Goal: Communication & Community: Answer question/provide support

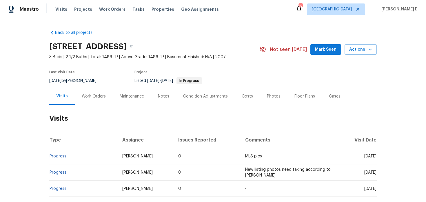
click at [87, 100] on div "Work Orders" at bounding box center [94, 96] width 38 height 17
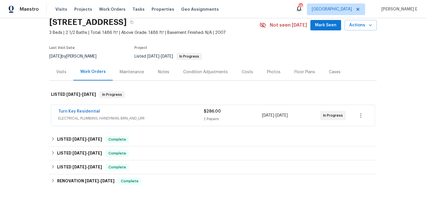
scroll to position [25, 0]
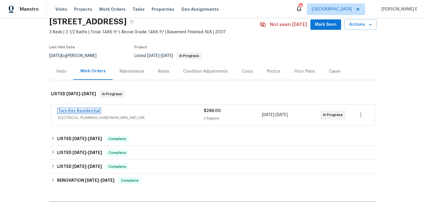
click at [79, 112] on link "Turn Key Residential" at bounding box center [79, 111] width 42 height 4
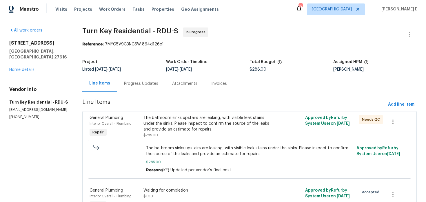
click at [145, 84] on div "Progress Updates" at bounding box center [141, 84] width 34 height 6
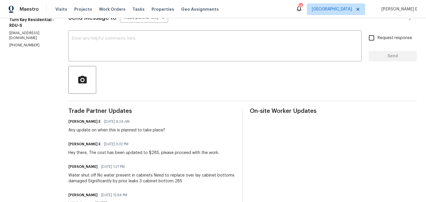
scroll to position [88, 0]
click at [224, 55] on textarea at bounding box center [215, 47] width 287 height 20
paste textarea "Circling back—has a date been finalized for this?"
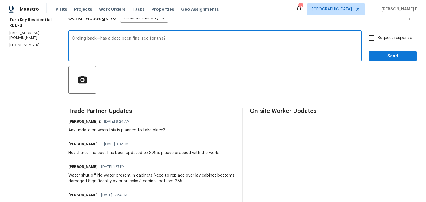
type textarea "Circling back—has a date been finalized for this?"
click at [400, 37] on span "Request response" at bounding box center [395, 38] width 35 height 6
click at [378, 37] on input "Request response" at bounding box center [372, 38] width 12 height 12
checkbox input "true"
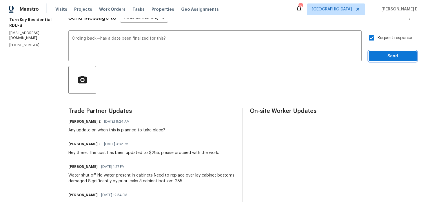
click at [394, 55] on span "Send" at bounding box center [393, 56] width 39 height 7
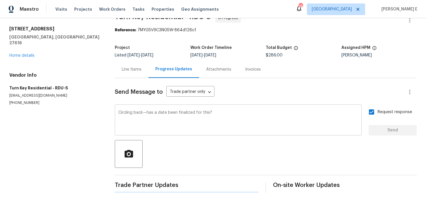
scroll to position [0, 0]
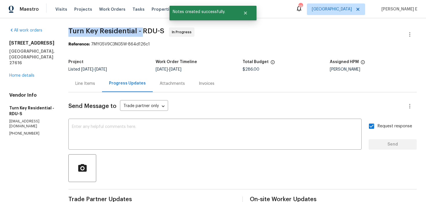
drag, startPoint x: 80, startPoint y: 34, endPoint x: 156, endPoint y: 35, distance: 76.3
click at [156, 35] on div "All work orders 4820 Landover Arbor Pl Raleigh, NC 27616 Home details Vendor In…" at bounding box center [213, 196] width 426 height 356
copy span "Turn Key Residential -"
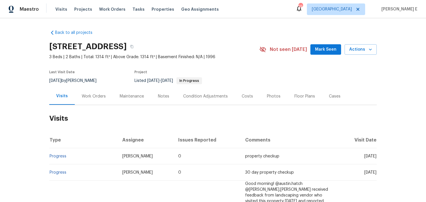
click at [93, 94] on div "Work Orders" at bounding box center [94, 97] width 24 height 6
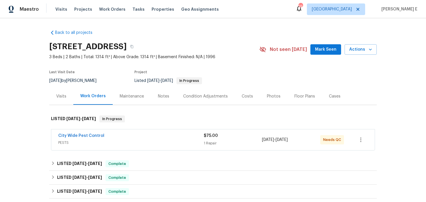
scroll to position [29, 0]
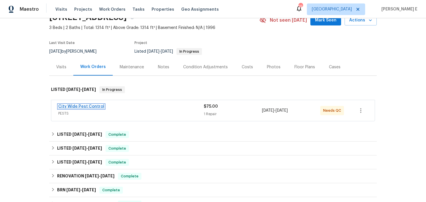
click at [95, 106] on link "City Wide Pest Control" at bounding box center [81, 107] width 46 height 4
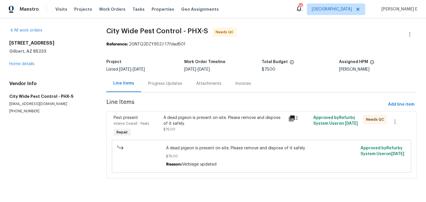
click at [192, 118] on div "A dead pigeon is present on-site. Please remove and dispose of it safely." at bounding box center [224, 121] width 121 height 12
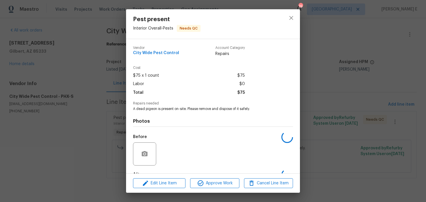
scroll to position [36, 0]
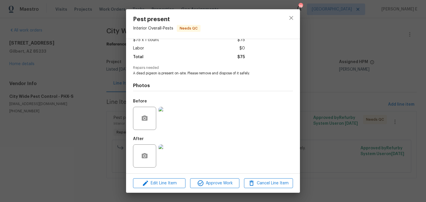
click at [168, 121] on img at bounding box center [170, 118] width 23 height 23
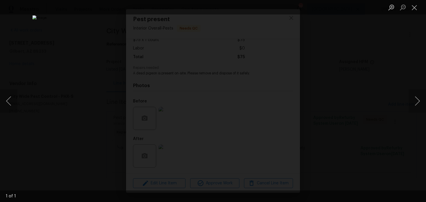
click at [340, 74] on div "Lightbox" at bounding box center [213, 101] width 426 height 202
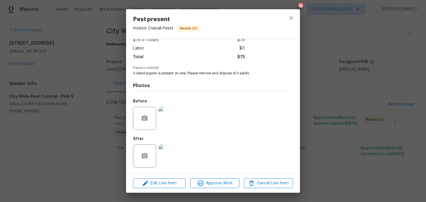
click at [170, 159] on img at bounding box center [170, 156] width 23 height 23
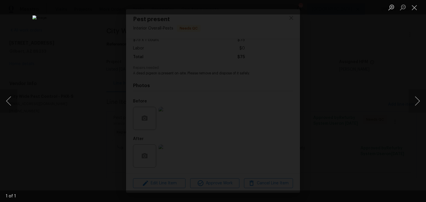
click at [329, 87] on div "Lightbox" at bounding box center [213, 101] width 426 height 202
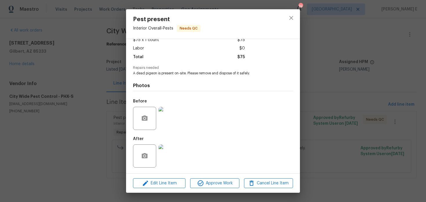
click at [329, 87] on div "Pest present Interior Overall - Pests Needs QC Vendor City Wide Pest Control Ac…" at bounding box center [213, 101] width 426 height 202
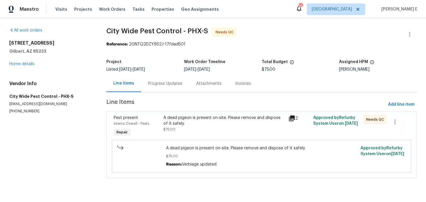
click at [191, 122] on div "A dead pigeon is present on-site. Please remove and dispose of it safely." at bounding box center [224, 121] width 121 height 12
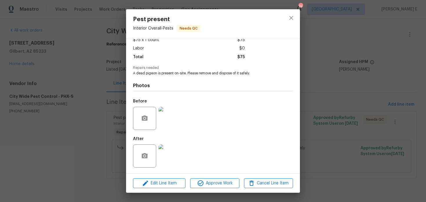
click at [165, 117] on img at bounding box center [170, 118] width 23 height 23
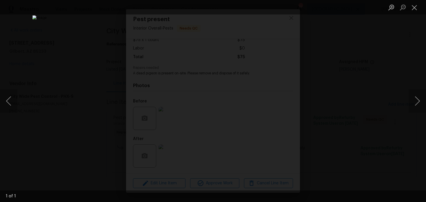
click at [343, 57] on div "Lightbox" at bounding box center [213, 101] width 426 height 202
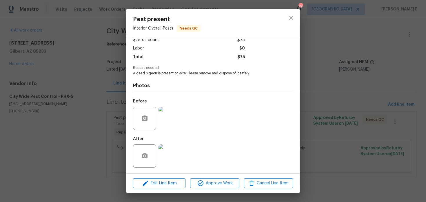
click at [347, 60] on div "Pest present Interior Overall - Pests Needs QC Vendor City Wide Pest Control Ac…" at bounding box center [213, 101] width 426 height 202
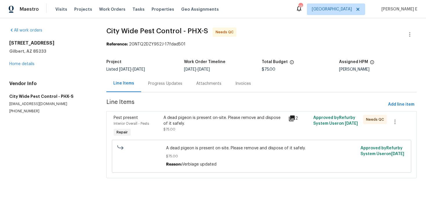
click at [156, 88] on div "Progress Updates" at bounding box center [165, 83] width 48 height 17
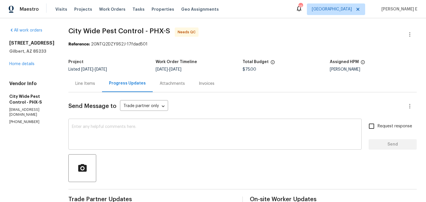
click at [243, 126] on textarea at bounding box center [215, 135] width 287 height 20
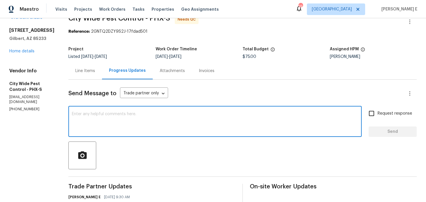
scroll to position [9, 0]
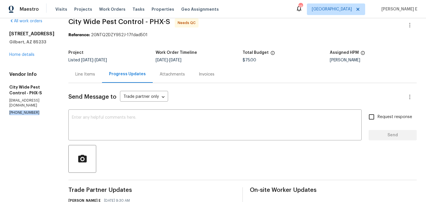
drag, startPoint x: 8, startPoint y: 107, endPoint x: 40, endPoint y: 107, distance: 31.6
click at [40, 107] on div "All work orders 1488 W Page Ave Gilbert, AZ 85233 Home details Vendor Info City…" at bounding box center [213, 150] width 426 height 282
copy p "(602) 944-0099"
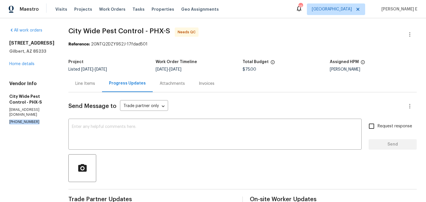
click at [91, 89] on div "Line Items" at bounding box center [85, 83] width 34 height 17
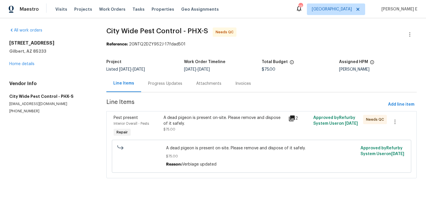
click at [170, 119] on div "A dead pigeon is present on-site. Please remove and dispose of it safely." at bounding box center [224, 121] width 121 height 12
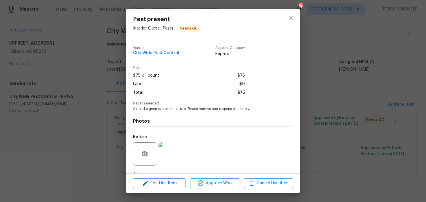
scroll to position [36, 0]
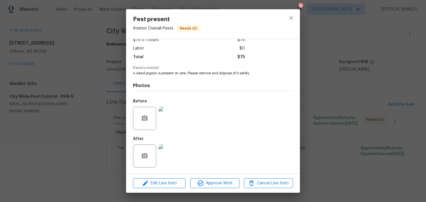
click at [76, 156] on div "Pest present Interior Overall - Pests Needs QC Vendor City Wide Pest Control Ac…" at bounding box center [213, 101] width 426 height 202
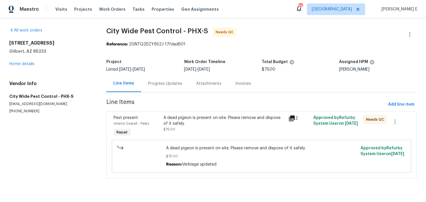
click at [156, 78] on div "Progress Updates" at bounding box center [165, 83] width 48 height 17
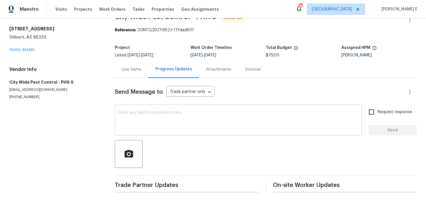
scroll to position [81, 0]
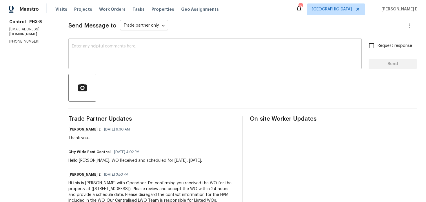
click at [187, 62] on textarea at bounding box center [215, 54] width 287 height 20
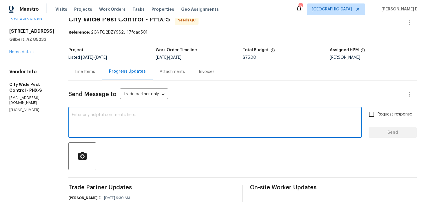
scroll to position [12, 0]
click at [128, 116] on textarea "As discussed over the phone, kindly provide us" at bounding box center [215, 123] width 287 height 20
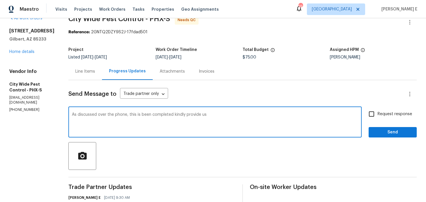
click at [220, 112] on div "As discussed over the phone, this is been completed kindly provide us x ​" at bounding box center [214, 123] width 293 height 30
click at [211, 115] on textarea "As discussed over the phone, this is been completed kindly provide us" at bounding box center [215, 123] width 287 height 20
paste textarea "has been completed. Kindly provide"
type textarea "As discussed over the phone, this has been completed. Kindly provide the final …"
click at [367, 115] on input "Request response" at bounding box center [372, 114] width 12 height 12
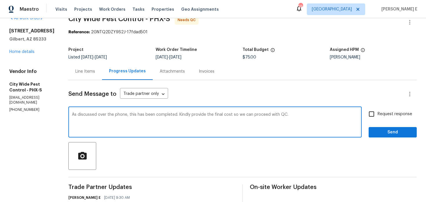
checkbox input "true"
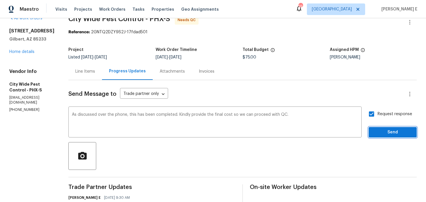
click at [373, 132] on button "Send" at bounding box center [393, 132] width 48 height 11
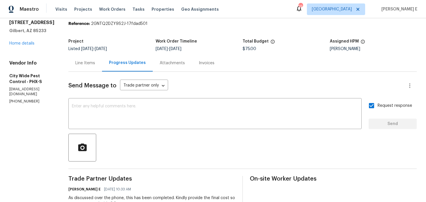
scroll to position [0, 0]
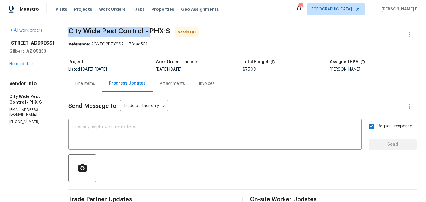
drag, startPoint x: 67, startPoint y: 32, endPoint x: 148, endPoint y: 33, distance: 81.2
click at [148, 33] on div "All work orders 1488 W Page Ave Gilbert, AZ 85233 Home details Vendor Info City…" at bounding box center [213, 173] width 426 height 311
copy span "City Wide Pest Control -"
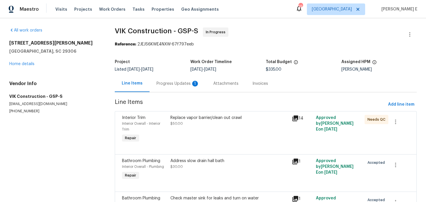
click at [171, 91] on div "Progress Updates 1" at bounding box center [178, 83] width 57 height 17
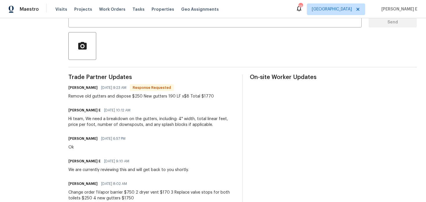
scroll to position [130, 0]
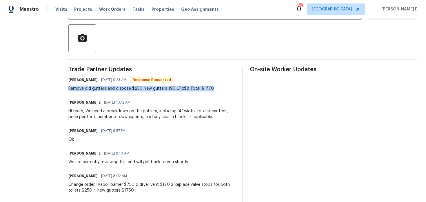
drag, startPoint x: 79, startPoint y: 87, endPoint x: 220, endPoint y: 88, distance: 140.1
click at [214, 88] on div "Remove old gutters and dispose $250 New gutters 190 LF x$8 Total $1770" at bounding box center [141, 89] width 146 height 6
copy div "Remove old gutters and dispose $250 New gutters 190 LF x$8 Total $1770"
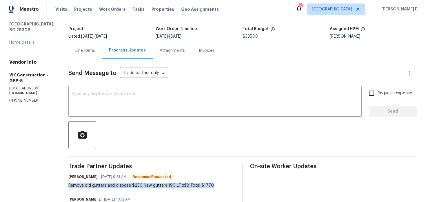
scroll to position [27, 0]
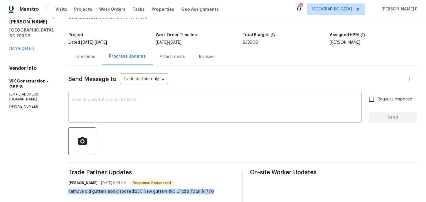
click at [104, 106] on textarea at bounding box center [215, 108] width 287 height 20
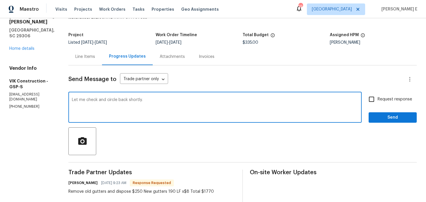
type textarea "Let me check and circle back shortly."
click at [383, 121] on span "Send" at bounding box center [393, 117] width 39 height 7
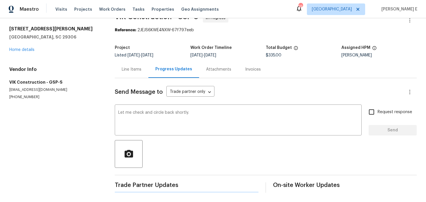
scroll to position [0, 0]
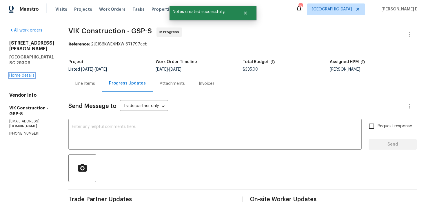
click at [24, 74] on link "Home details" at bounding box center [21, 76] width 25 height 4
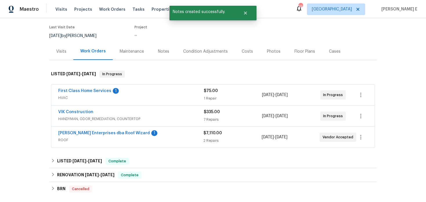
scroll to position [45, 0]
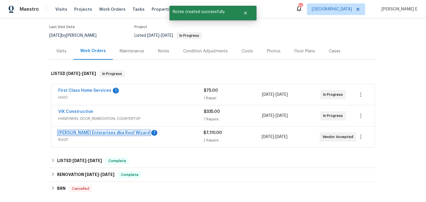
click at [91, 132] on link "Nordman Enterprises dba Roof Wizard" at bounding box center [104, 133] width 92 height 4
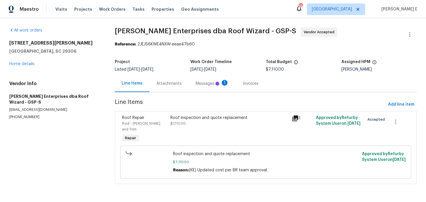
click at [160, 87] on div "Attachments" at bounding box center [169, 83] width 39 height 17
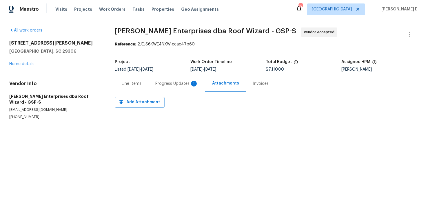
click at [176, 83] on div "Progress Updates 1" at bounding box center [176, 84] width 43 height 6
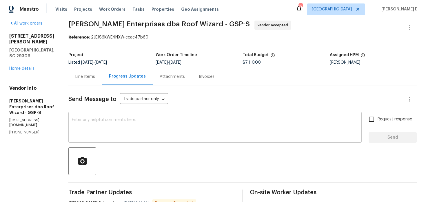
scroll to position [4, 0]
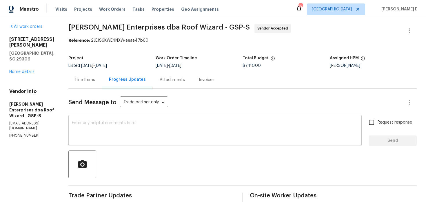
click at [172, 124] on textarea at bounding box center [215, 131] width 287 height 20
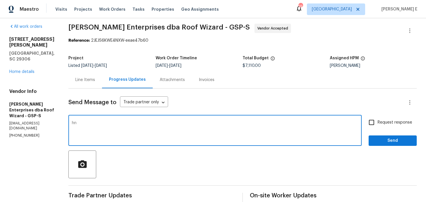
type textarea "h"
type textarea "Thank you.."
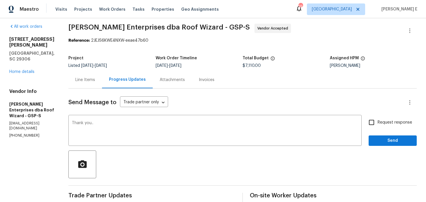
click at [399, 122] on span "Request response" at bounding box center [395, 123] width 35 height 6
click at [378, 122] on input "Request response" at bounding box center [372, 123] width 12 height 12
checkbox input "true"
click at [393, 139] on span "Send" at bounding box center [393, 140] width 39 height 7
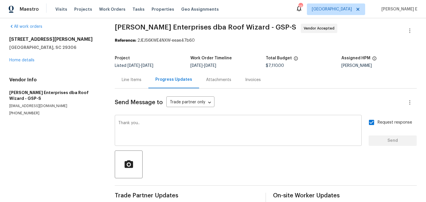
scroll to position [0, 0]
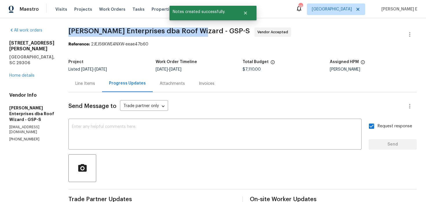
drag, startPoint x: 65, startPoint y: 33, endPoint x: 198, endPoint y: 34, distance: 133.1
copy span "Nordman Enterprises dba Roof Wizard -"
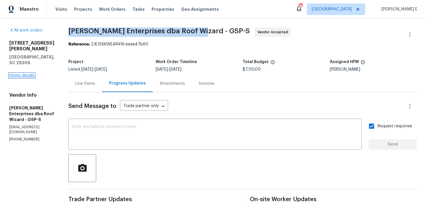
click at [31, 74] on link "Home details" at bounding box center [21, 76] width 25 height 4
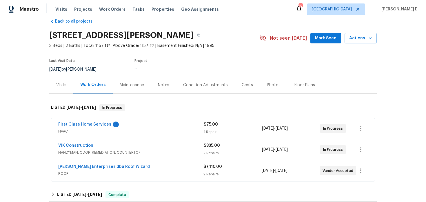
scroll to position [12, 0]
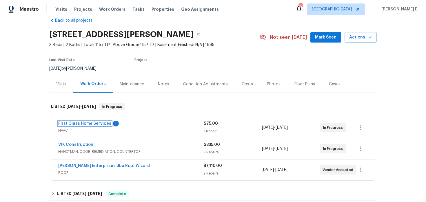
click at [77, 123] on link "First Class Home Services" at bounding box center [84, 124] width 53 height 4
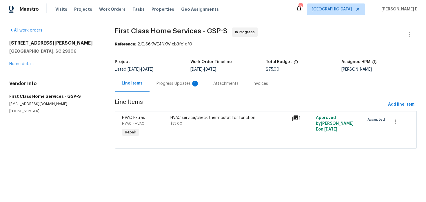
click at [164, 82] on div "Progress Updates 1" at bounding box center [178, 84] width 43 height 6
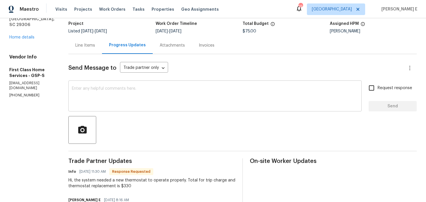
scroll to position [37, 0]
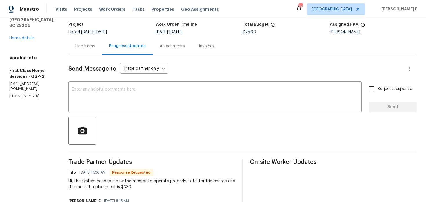
click at [68, 50] on div "Line Items" at bounding box center [85, 46] width 34 height 17
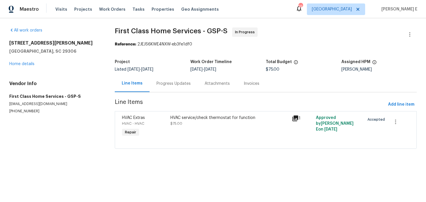
click at [155, 118] on div "HVAC Extras" at bounding box center [144, 118] width 45 height 6
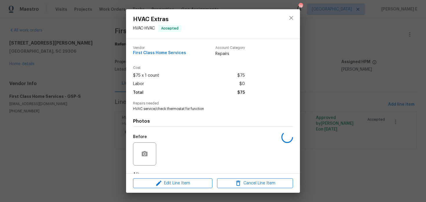
scroll to position [36, 0]
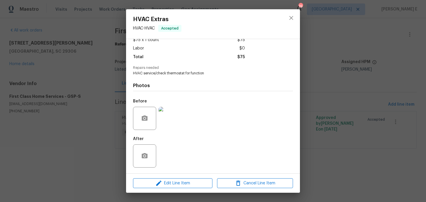
click at [87, 138] on div "HVAC Extras HVAC - HVAC Accepted Vendor First Class Home Services Account Categ…" at bounding box center [213, 101] width 426 height 202
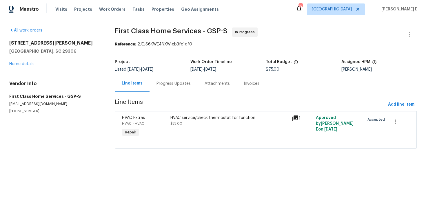
click at [170, 81] on div "Progress Updates" at bounding box center [174, 83] width 48 height 17
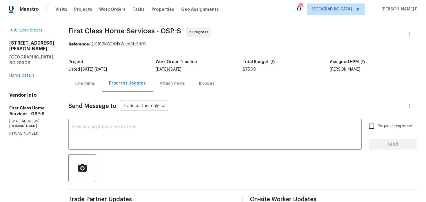
click at [80, 91] on div "Line Items" at bounding box center [85, 83] width 34 height 17
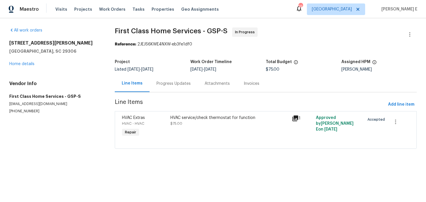
click at [151, 116] on div "HVAC Extras" at bounding box center [144, 118] width 45 height 6
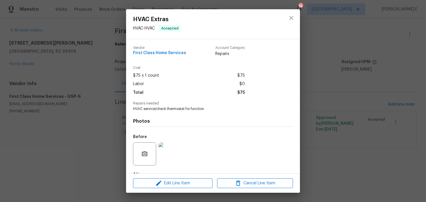
scroll to position [36, 0]
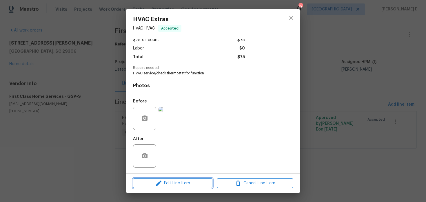
click at [157, 185] on icon "button" at bounding box center [158, 183] width 5 height 5
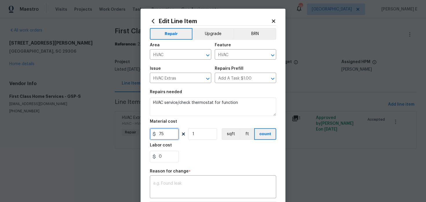
click at [162, 134] on input "75" at bounding box center [164, 134] width 29 height 12
type input "330"
click at [170, 188] on textarea at bounding box center [212, 188] width 119 height 12
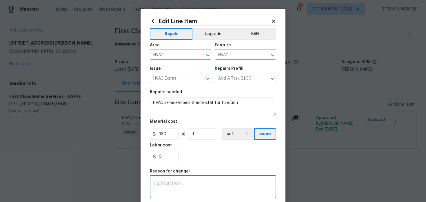
paste textarea "(KE) Updated per vendor's final cost."
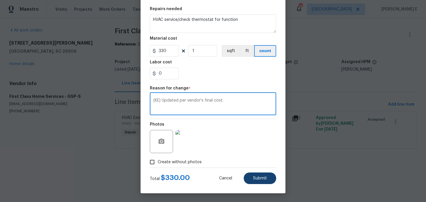
type textarea "(KE) Updated per vendor's final cost."
click at [256, 177] on span "Submit" at bounding box center [260, 179] width 14 height 4
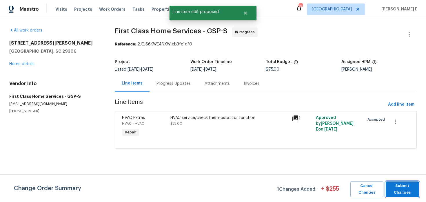
click at [399, 189] on span "Submit Changes" at bounding box center [403, 189] width 28 height 13
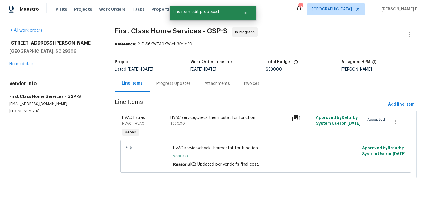
click at [167, 84] on div "Progress Updates" at bounding box center [174, 84] width 34 height 6
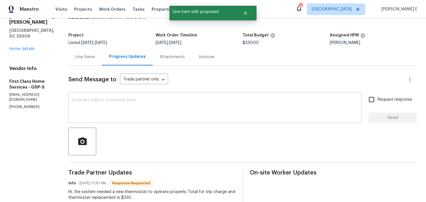
scroll to position [45, 0]
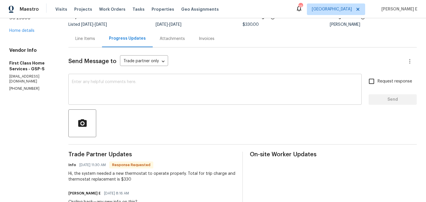
click at [171, 94] on textarea at bounding box center [215, 90] width 287 height 20
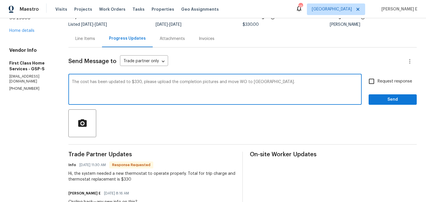
type textarea "The cost has been updated to $330, please upload the completion pictures and mo…"
click at [406, 77] on label "Request response" at bounding box center [389, 81] width 47 height 12
click at [378, 77] on input "Request response" at bounding box center [372, 81] width 12 height 12
checkbox input "true"
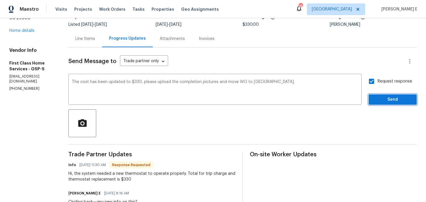
click at [385, 100] on span "Send" at bounding box center [393, 99] width 39 height 7
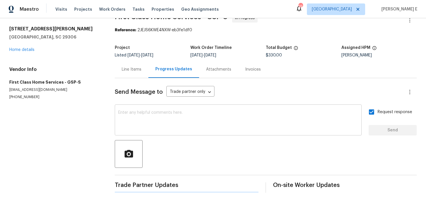
scroll to position [0, 0]
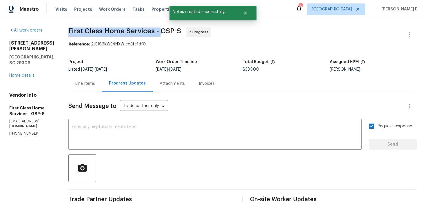
drag, startPoint x: 68, startPoint y: 31, endPoint x: 158, endPoint y: 33, distance: 90.2
click at [158, 33] on span "First Class Home Services - GSP-S" at bounding box center [124, 31] width 113 height 7
copy span "First Class Home Services -"
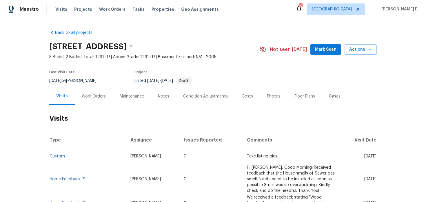
click at [98, 99] on div "Work Orders" at bounding box center [94, 96] width 38 height 17
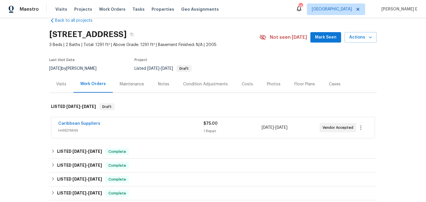
scroll to position [14, 0]
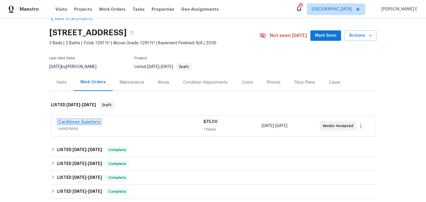
click at [87, 121] on link "Caribbean Suppliers" at bounding box center [79, 122] width 42 height 4
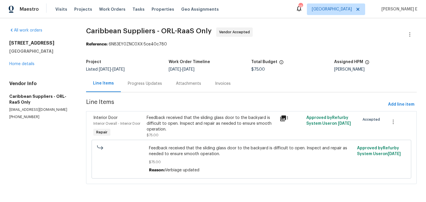
click at [147, 84] on div "Progress Updates" at bounding box center [145, 84] width 34 height 6
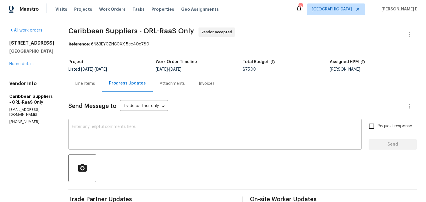
click at [206, 139] on textarea at bounding box center [215, 135] width 287 height 20
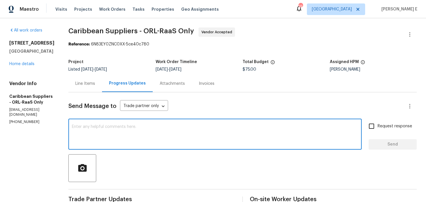
paste textarea "Thanks for accepting the work order! Just checking—do you have a scheduled date…"
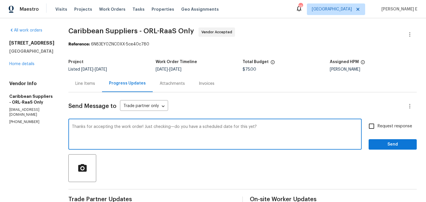
type textarea "Thanks for accepting the work order! Just checking—do you have a scheduled date…"
click at [371, 127] on input "Request response" at bounding box center [372, 126] width 12 height 12
checkbox input "true"
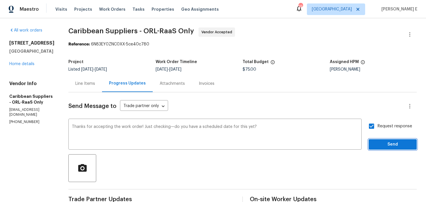
click at [380, 145] on span "Send" at bounding box center [393, 144] width 39 height 7
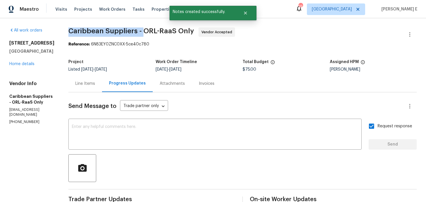
drag, startPoint x: 80, startPoint y: 31, endPoint x: 155, endPoint y: 31, distance: 74.5
click at [155, 31] on span "Caribbean Suppliers - ORL-RaaS Only" at bounding box center [131, 31] width 126 height 7
copy span "Caribbean Suppliers -"
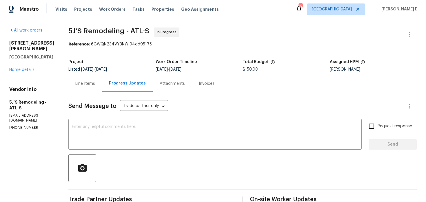
click at [82, 90] on div "Line Items" at bounding box center [85, 83] width 34 height 17
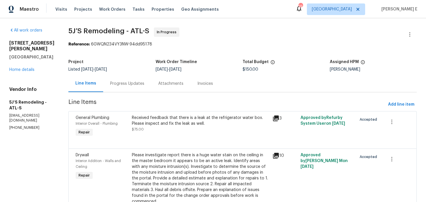
click at [212, 130] on div "Received feedback that there is a leak at the refrigerator water box. Please in…" at bounding box center [200, 123] width 137 height 17
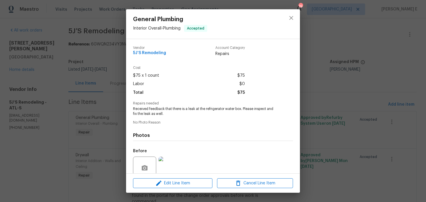
scroll to position [50, 0]
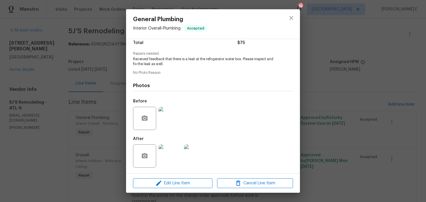
click at [163, 124] on img at bounding box center [170, 118] width 23 height 23
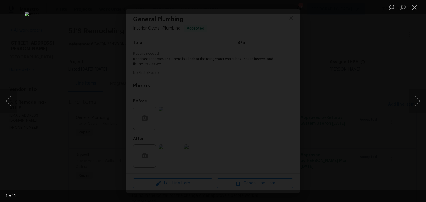
click at [369, 50] on div "Lightbox" at bounding box center [213, 101] width 426 height 202
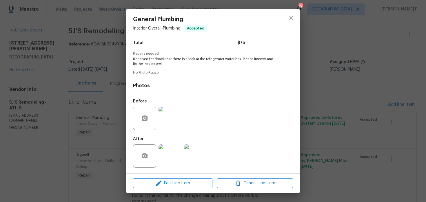
click at [173, 151] on img at bounding box center [170, 156] width 23 height 23
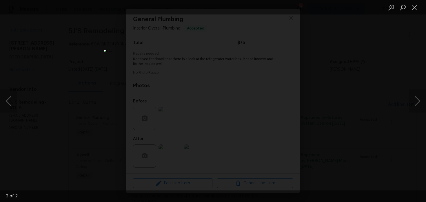
click at [313, 76] on div "Lightbox" at bounding box center [213, 101] width 426 height 202
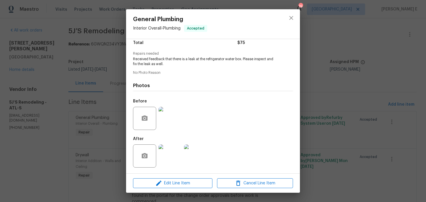
click at [173, 116] on img at bounding box center [170, 118] width 23 height 23
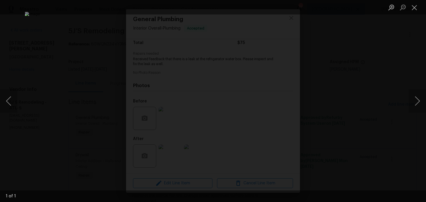
click at [347, 72] on div "Lightbox" at bounding box center [213, 101] width 426 height 202
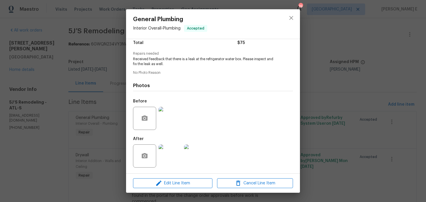
click at [170, 158] on img at bounding box center [170, 156] width 23 height 23
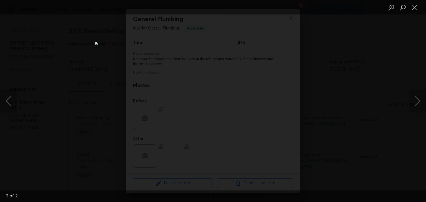
click at [333, 79] on div "Lightbox" at bounding box center [213, 101] width 426 height 202
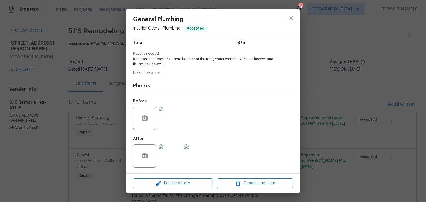
click at [333, 79] on div "General Plumbing Interior Overall - Plumbing Accepted Vendor 5J’S Remodeling Ac…" at bounding box center [213, 101] width 426 height 202
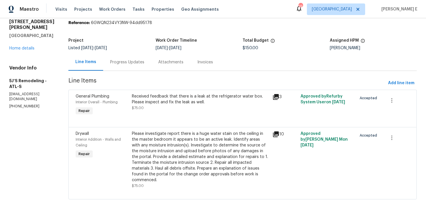
scroll to position [30, 0]
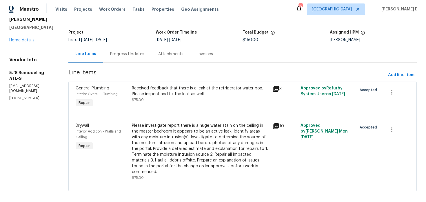
click at [164, 104] on div "Received feedback that there is a leak at the refrigerator water box. Please in…" at bounding box center [200, 97] width 141 height 27
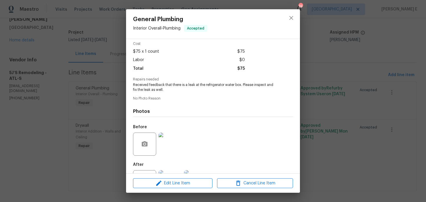
scroll to position [50, 0]
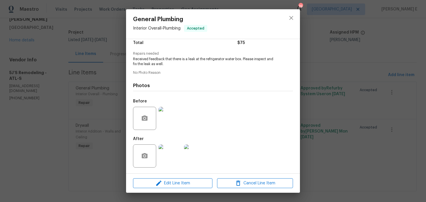
click at [347, 75] on div "General Plumbing Interior Overall - Plumbing Accepted Vendor 5J’S Remodeling Ac…" at bounding box center [213, 101] width 426 height 202
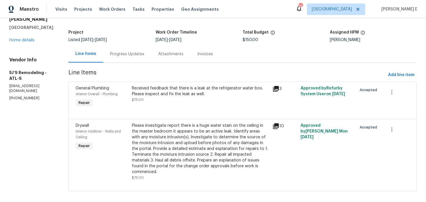
click at [162, 149] on div "Please investigate report there is a huge water stain on the ceiling in the mas…" at bounding box center [200, 149] width 137 height 52
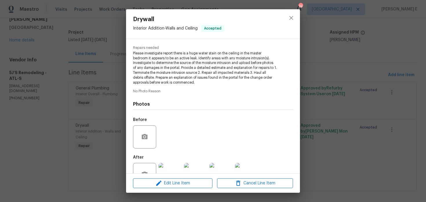
scroll to position [74, 0]
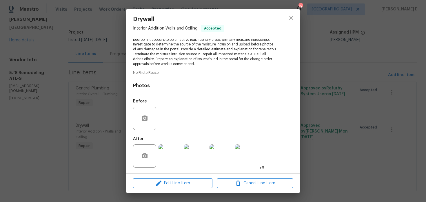
click at [165, 150] on img at bounding box center [170, 156] width 23 height 23
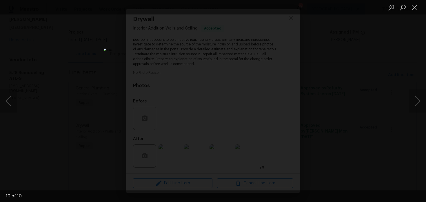
click at [367, 80] on div "Lightbox" at bounding box center [213, 101] width 426 height 202
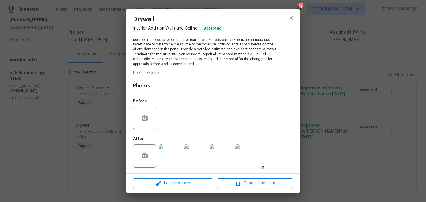
click at [367, 80] on div "Lightbox" at bounding box center [213, 101] width 426 height 202
click at [367, 80] on div "Drywall Interior Addition - Walls and Ceiling Accepted Vendor 5J’S Remodeling A…" at bounding box center [213, 101] width 426 height 202
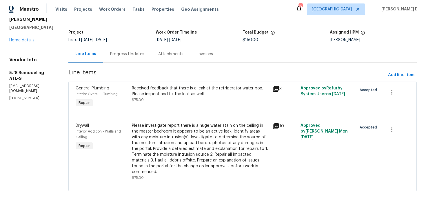
click at [128, 56] on div "Progress Updates" at bounding box center [127, 54] width 34 height 6
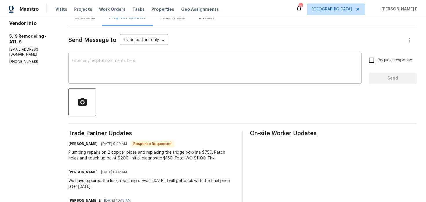
scroll to position [67, 0]
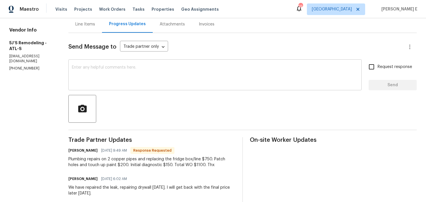
click at [148, 86] on div "x ​" at bounding box center [214, 76] width 293 height 30
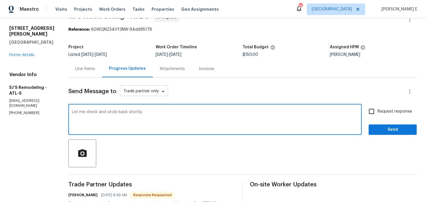
scroll to position [28, 0]
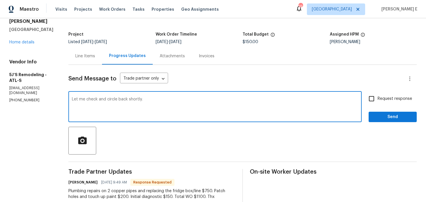
type textarea "Let me check and circle back shortly."
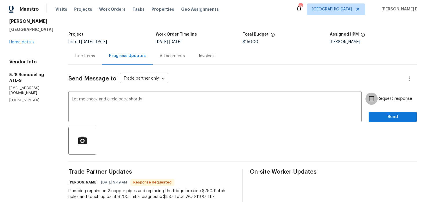
click at [367, 97] on input "Request response" at bounding box center [372, 99] width 12 height 12
checkbox input "true"
click at [379, 114] on span "Send" at bounding box center [393, 117] width 39 height 7
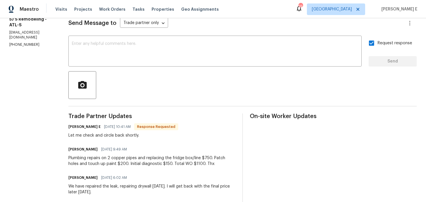
scroll to position [106, 0]
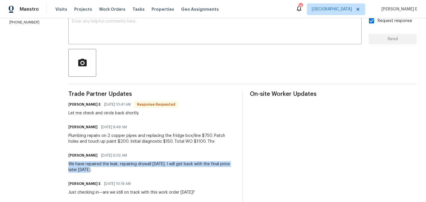
drag, startPoint x: 69, startPoint y: 165, endPoint x: 93, endPoint y: 172, distance: 24.8
click at [93, 172] on div "All work orders 501 Country Park Dr SE Smyrna, GA 30080 Home details Vendor Inf…" at bounding box center [213, 202] width 426 height 578
copy div "We have repaired the leak, repairing drywall today. I will get back with the fi…"
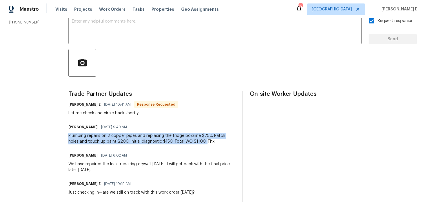
drag, startPoint x: 67, startPoint y: 136, endPoint x: 193, endPoint y: 142, distance: 126.3
click at [193, 142] on div "All work orders 501 Country Park Dr SE Smyrna, GA 30080 Home details Vendor Inf…" at bounding box center [213, 202] width 426 height 578
copy div "Plumbing repairs on 2 copper pipes and replacing the fridge box/line $750. Patc…"
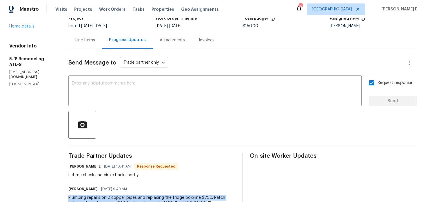
scroll to position [0, 0]
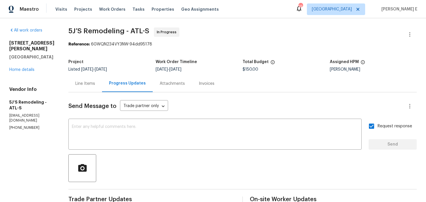
click at [86, 84] on div "Line Items" at bounding box center [85, 84] width 20 height 6
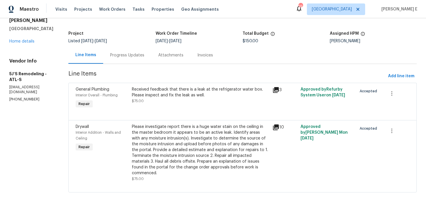
scroll to position [30, 0]
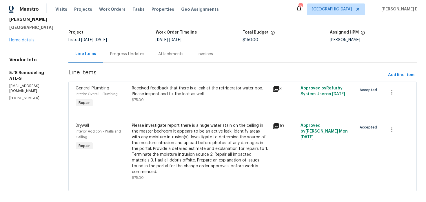
click at [148, 146] on div "Please investigate report there is a huge water stain on the ceiling in the mas…" at bounding box center [200, 149] width 137 height 52
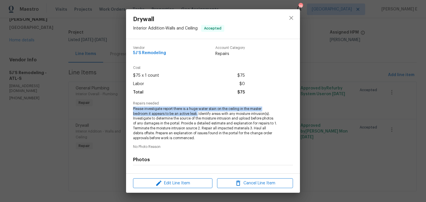
drag, startPoint x: 132, startPoint y: 110, endPoint x: 199, endPoint y: 115, distance: 66.9
click at [199, 115] on div "Vendor 5J’S Remodeling Account Category Repairs Cost $75 x 1 count $75 Labor $0…" at bounding box center [213, 106] width 174 height 135
copy span "Please investigate report there is a huge water stain on the ceiling in the mas…"
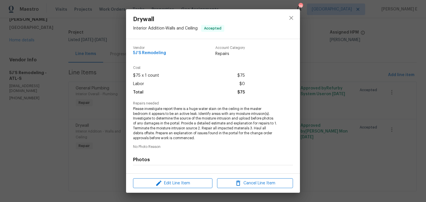
click at [376, 31] on div "Drywall Interior Addition - Walls and Ceiling Accepted Vendor 5J’S Remodeling A…" at bounding box center [213, 101] width 426 height 202
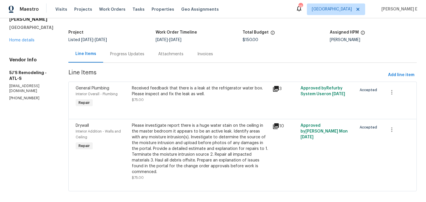
click at [151, 87] on div "Received feedback that there is a leak at the refrigerator water box. Please in…" at bounding box center [200, 92] width 137 height 12
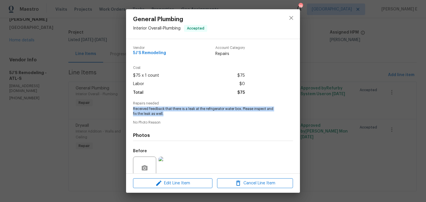
drag, startPoint x: 132, startPoint y: 109, endPoint x: 168, endPoint y: 113, distance: 36.8
click at [168, 113] on div "Vendor 5J’S Remodeling Account Category Repairs Cost $75 x 1 count $75 Labor $0…" at bounding box center [213, 106] width 174 height 135
copy span "Received feedback that there is a leak at the refrigerator water box. Please in…"
click at [321, 75] on div "General Plumbing Interior Overall - Plumbing Accepted Vendor 5J’S Remodeling Ac…" at bounding box center [213, 101] width 426 height 202
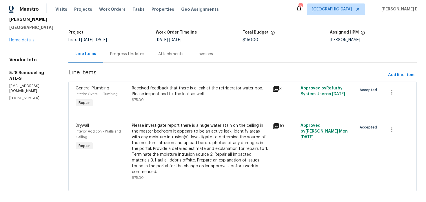
scroll to position [0, 0]
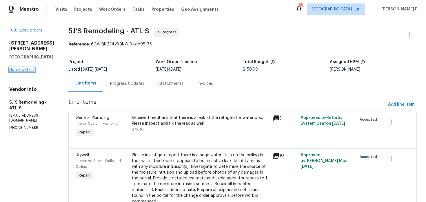
click at [20, 71] on link "Home details" at bounding box center [21, 70] width 25 height 4
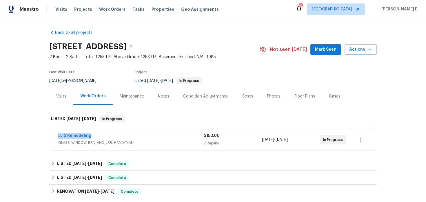
drag, startPoint x: 55, startPoint y: 136, endPoint x: 97, endPoint y: 136, distance: 41.8
click at [97, 136] on div "5J’S Remodeling GLASS_WINDOW, BRN_AND_LRR, HANDYMAN $150.00 2 Repairs 8/4/2025 …" at bounding box center [213, 140] width 324 height 21
copy link "5J’S Remodeling"
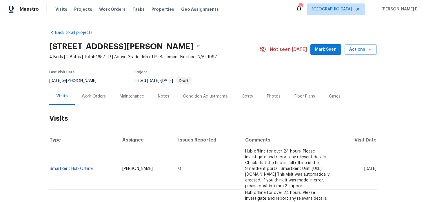
click at [98, 96] on div "Work Orders" at bounding box center [94, 97] width 24 height 6
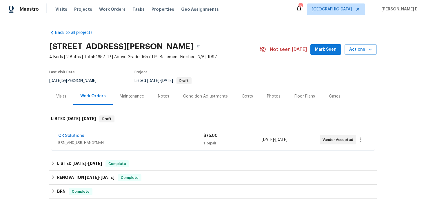
scroll to position [41, 0]
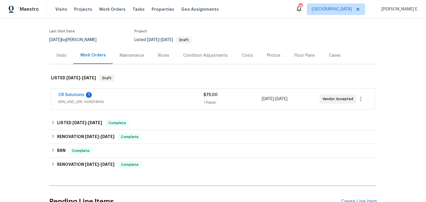
click at [72, 97] on span "CR Solutions" at bounding box center [71, 95] width 26 height 6
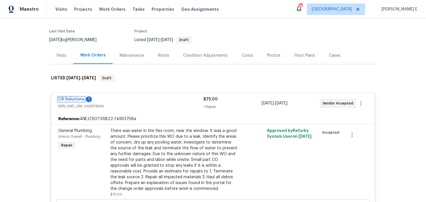
click at [71, 98] on link "CR Solutions" at bounding box center [71, 99] width 26 height 4
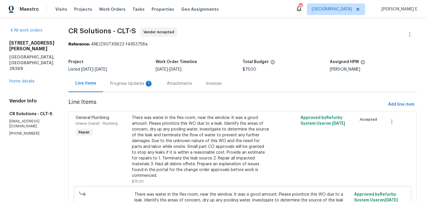
click at [135, 93] on section "CR Solutions - CLT-S Vendor Accepted Reference: 4NEJZ9GTXSB22-f4953758a Project…" at bounding box center [242, 147] width 349 height 239
click at [137, 80] on div "Progress Updates 1" at bounding box center [131, 83] width 57 height 17
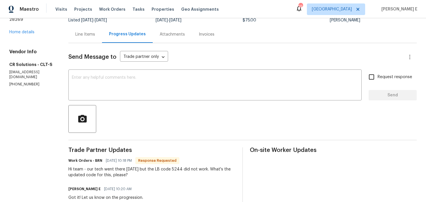
scroll to position [75, 0]
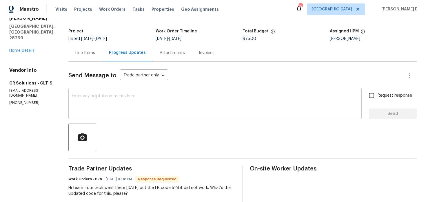
click at [249, 107] on textarea at bounding box center [215, 104] width 287 height 20
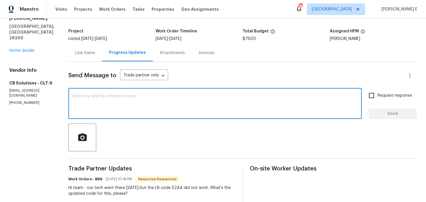
scroll to position [41, 0]
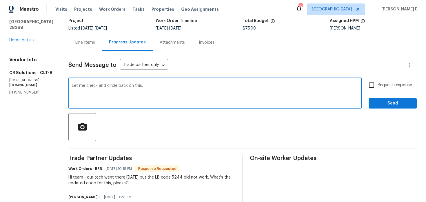
type textarea "Let me check and circle back on this."
click at [388, 103] on span "Send" at bounding box center [393, 103] width 39 height 7
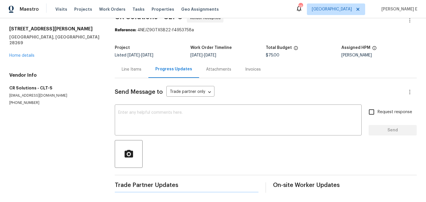
scroll to position [0, 0]
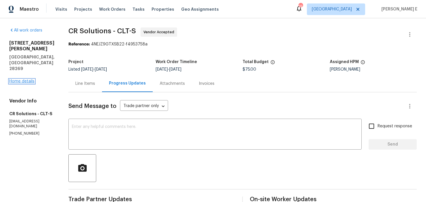
click at [30, 79] on link "Home details" at bounding box center [21, 81] width 25 height 4
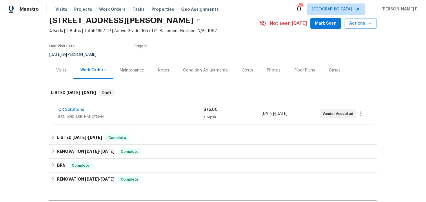
scroll to position [30, 0]
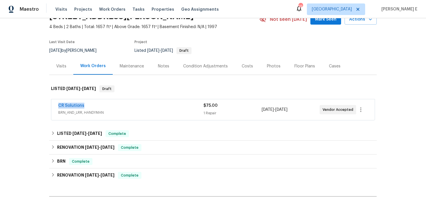
drag, startPoint x: 55, startPoint y: 105, endPoint x: 89, endPoint y: 103, distance: 33.4
click at [89, 103] on div "CR Solutions BRN_AND_LRR, HANDYMAN $75.00 1 Repair 8/18/2025 - 8/20/2025 Vendor…" at bounding box center [213, 109] width 324 height 21
copy link "CR Solutions"
click at [75, 104] on link "CR Solutions" at bounding box center [71, 106] width 26 height 4
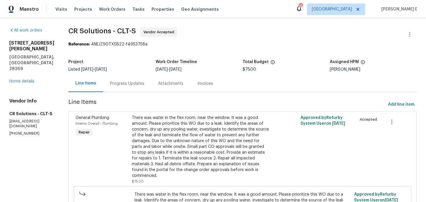
click at [113, 89] on div "Progress Updates" at bounding box center [127, 83] width 48 height 17
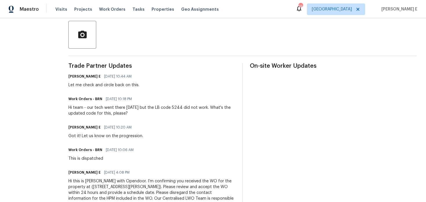
scroll to position [149, 0]
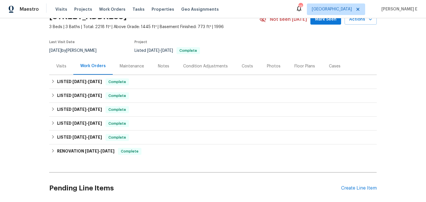
scroll to position [45, 0]
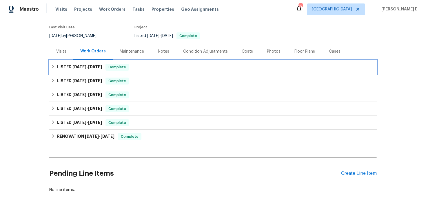
click at [101, 66] on span "[DATE]" at bounding box center [95, 67] width 14 height 4
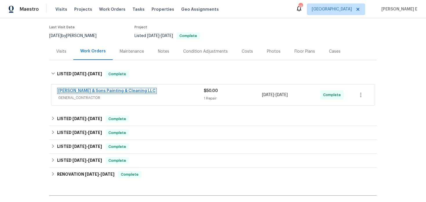
click at [99, 90] on link "Hodge & Sons Painting & Cleaning LLC" at bounding box center [106, 91] width 97 height 4
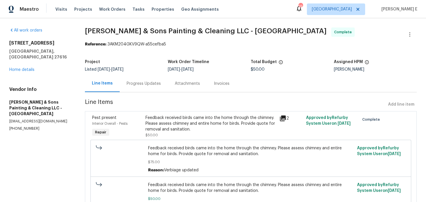
click at [152, 81] on div "Progress Updates" at bounding box center [144, 84] width 34 height 6
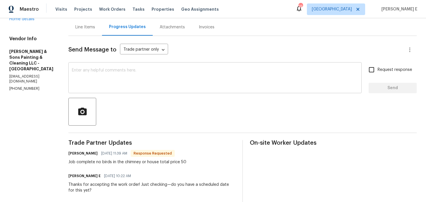
scroll to position [15, 0]
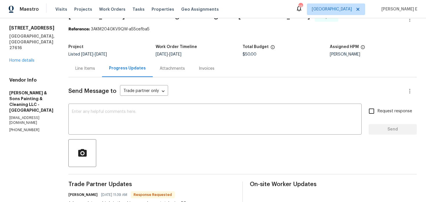
click at [85, 68] on div "Line Items" at bounding box center [85, 69] width 20 height 6
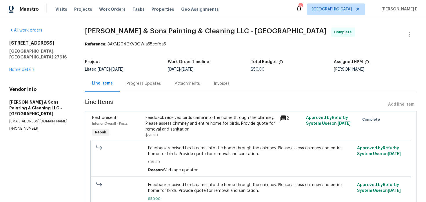
click at [152, 88] on div "Progress Updates" at bounding box center [144, 83] width 48 height 17
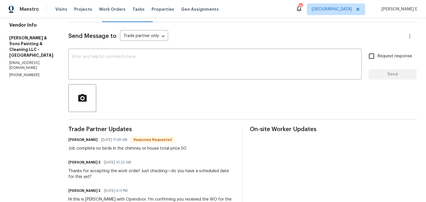
scroll to position [67, 0]
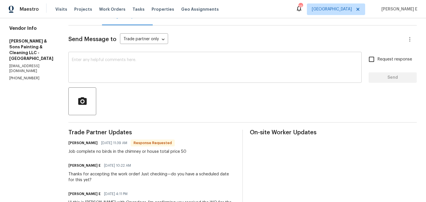
click at [195, 80] on div "x ​" at bounding box center [214, 68] width 293 height 30
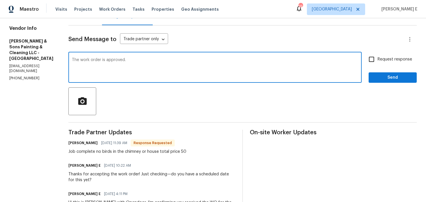
type textarea "The work order is approved."
click at [384, 73] on button "Send" at bounding box center [393, 77] width 48 height 11
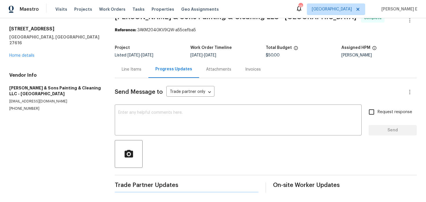
scroll to position [0, 0]
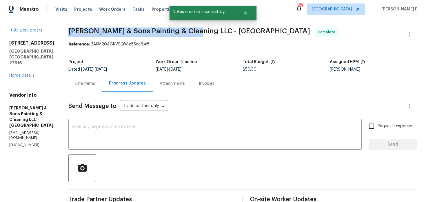
drag, startPoint x: 67, startPoint y: 31, endPoint x: 196, endPoint y: 30, distance: 128.5
click at [196, 30] on span "Hodge & Sons Painting & Cleaning LLC - RDU" at bounding box center [189, 31] width 242 height 7
copy span "Hodge & Sons Painting & Cleaning LLC"
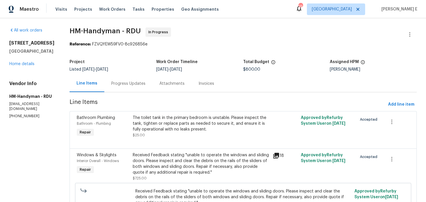
click at [124, 83] on div "Progress Updates" at bounding box center [128, 84] width 34 height 6
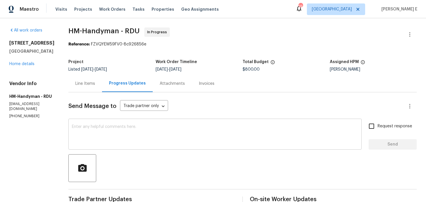
click at [137, 134] on textarea at bounding box center [215, 135] width 287 height 20
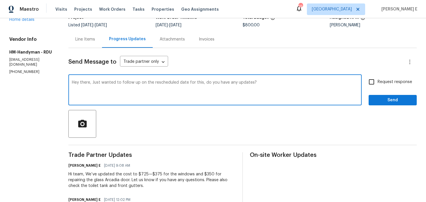
scroll to position [45, 0]
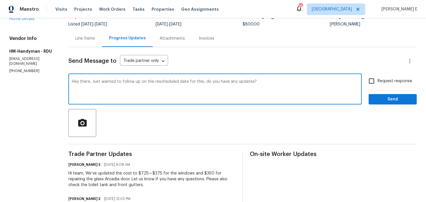
type textarea "Hey there, Just wanted to follow up on the rescheduled date for this, do you ha…"
click at [391, 79] on span "Request response" at bounding box center [395, 81] width 35 height 6
click at [378, 79] on input "Request response" at bounding box center [372, 81] width 12 height 12
checkbox input "true"
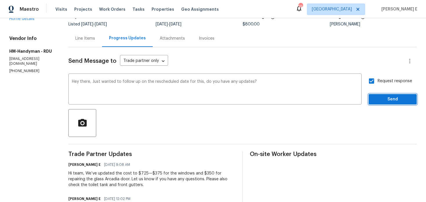
click at [388, 96] on span "Send" at bounding box center [393, 99] width 39 height 7
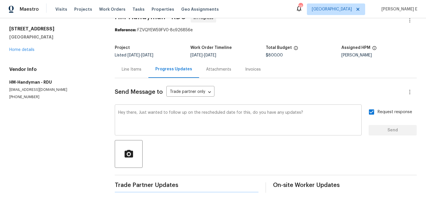
scroll to position [0, 0]
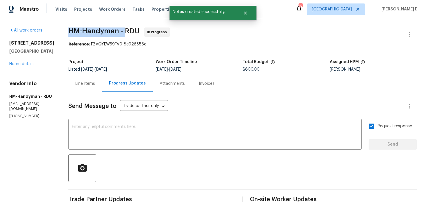
drag, startPoint x: 72, startPoint y: 32, endPoint x: 129, endPoint y: 32, distance: 57.4
copy span "HM-Handyman -"
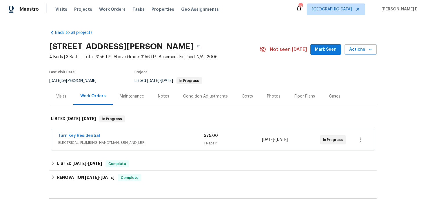
scroll to position [16, 0]
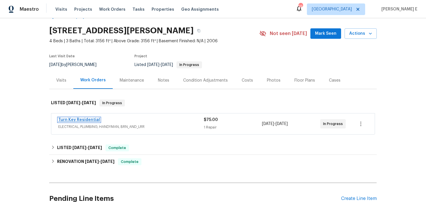
click at [88, 118] on link "Turn Key Residential" at bounding box center [79, 120] width 42 height 4
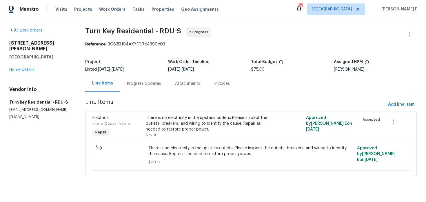
click at [155, 86] on div "Progress Updates" at bounding box center [144, 84] width 34 height 6
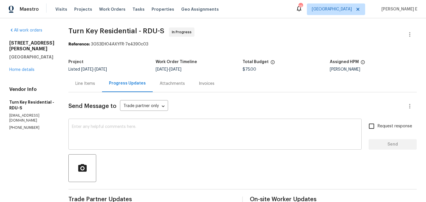
click at [234, 143] on textarea at bounding box center [215, 135] width 287 height 20
paste textarea "Circling back—has a date been finalized for this?"
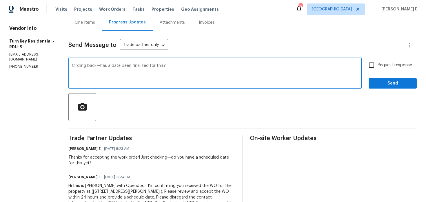
scroll to position [63, 0]
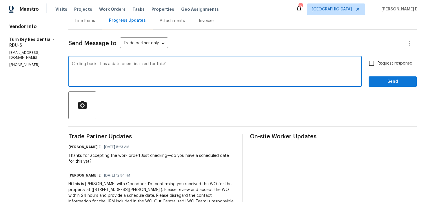
type textarea "Circling back—has a date been finalized for this?"
click at [394, 64] on span "Request response" at bounding box center [395, 64] width 35 height 6
click at [378, 64] on input "Request response" at bounding box center [372, 63] width 12 height 12
checkbox input "true"
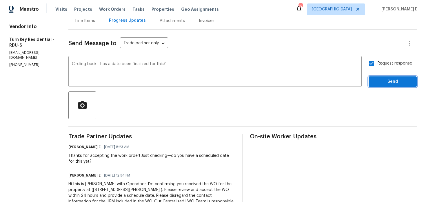
click at [388, 82] on span "Send" at bounding box center [393, 81] width 39 height 7
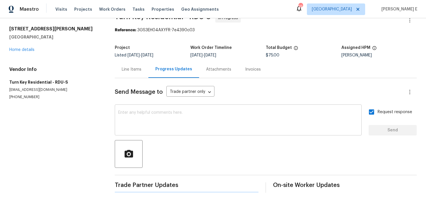
scroll to position [0, 0]
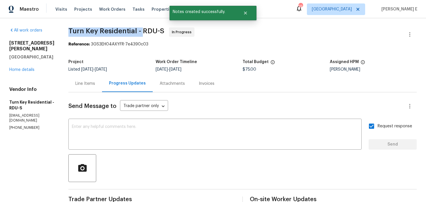
drag, startPoint x: 85, startPoint y: 33, endPoint x: 155, endPoint y: 30, distance: 70.2
click at [155, 30] on div "All work orders 3116 Kirby St Durham, NC 27713 Home details Vendor Info Turn Ke…" at bounding box center [213, 165] width 426 height 294
copy span "Turn Key Residential -"
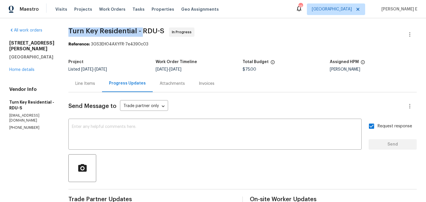
copy span "Turn Key Residential -"
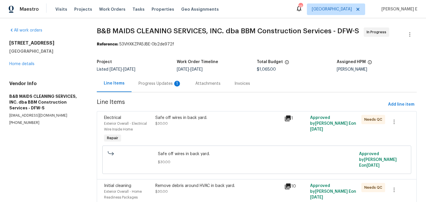
click at [161, 85] on div "Progress Updates 1" at bounding box center [160, 84] width 43 height 6
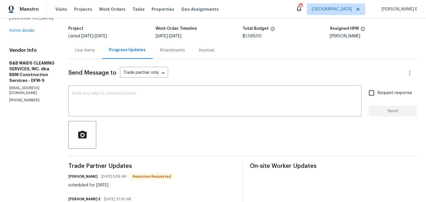
scroll to position [26, 0]
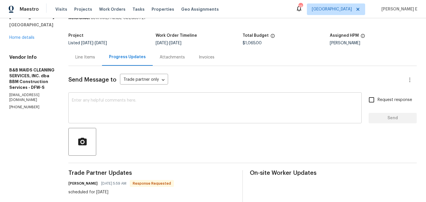
click at [161, 109] on textarea at bounding box center [215, 109] width 287 height 20
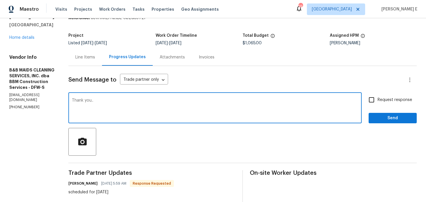
type textarea "Thank you.."
click at [377, 121] on span "Send" at bounding box center [393, 118] width 39 height 7
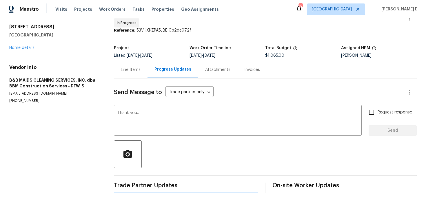
scroll to position [0, 0]
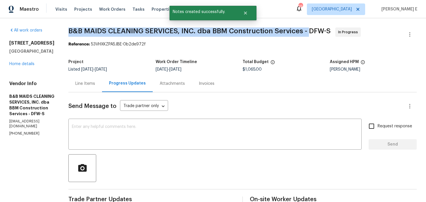
drag, startPoint x: 132, startPoint y: 30, endPoint x: 329, endPoint y: 30, distance: 197.8
click at [329, 30] on span "B&B MAIDS CLEANING SERVICES, INC. dba BBM Construction Services - DFW-S" at bounding box center [199, 31] width 262 height 7
copy span "B&B MAIDS CLEANING SERVICES, INC. dba BBM Construction Services -"
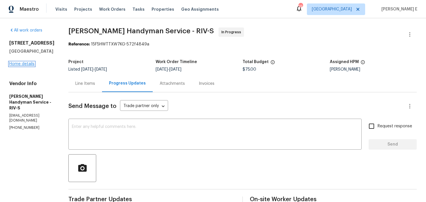
click at [23, 66] on link "Home details" at bounding box center [21, 64] width 25 height 4
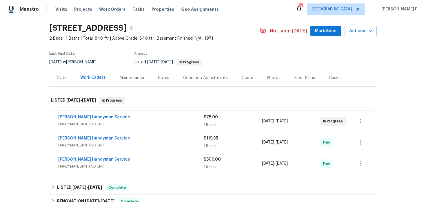
scroll to position [24, 0]
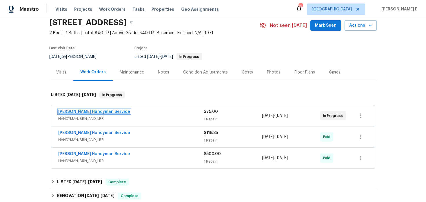
click at [101, 111] on link "[PERSON_NAME] Handyman Service" at bounding box center [94, 112] width 72 height 4
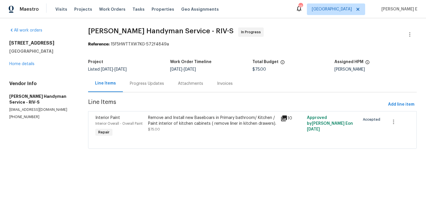
click at [157, 81] on div "Progress Updates" at bounding box center [147, 84] width 34 height 6
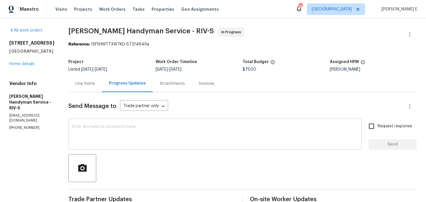
click at [176, 136] on textarea at bounding box center [215, 135] width 287 height 20
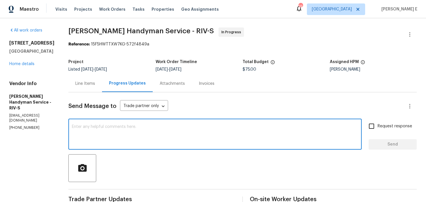
paste textarea "Thanks for accepting the work order! Just checking—do you have a scheduled date…"
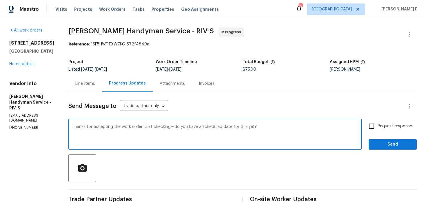
type textarea "Thanks for accepting the work order! Just checking—do you have a scheduled date…"
click at [371, 128] on input "Request response" at bounding box center [372, 126] width 12 height 12
checkbox input "true"
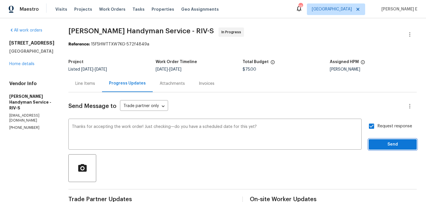
click at [374, 142] on button "Send" at bounding box center [393, 144] width 48 height 11
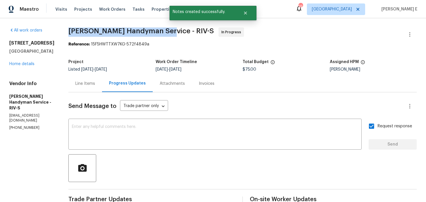
drag, startPoint x: 80, startPoint y: 32, endPoint x: 175, endPoint y: 32, distance: 94.5
click at [175, 32] on div "All work orders [STREET_ADDRESS] Home details Vendor Info [PERSON_NAME] Handyma…" at bounding box center [213, 151] width 426 height 266
copy span "[PERSON_NAME] Handyman Service -"
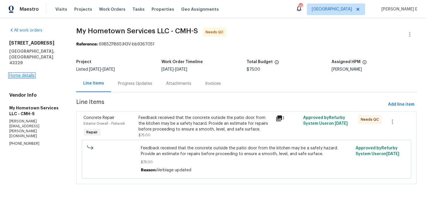
click at [23, 74] on link "Home details" at bounding box center [21, 76] width 25 height 4
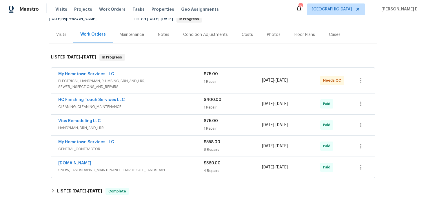
scroll to position [63, 0]
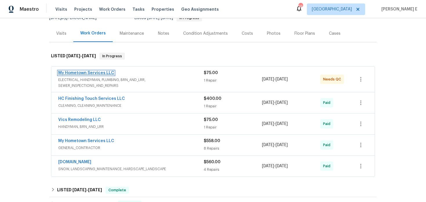
click at [102, 75] on link "My Hometown Services LLC" at bounding box center [86, 73] width 56 height 4
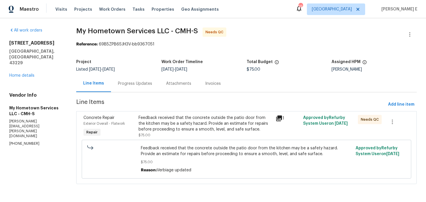
click at [142, 83] on div "Progress Updates" at bounding box center [135, 84] width 34 height 6
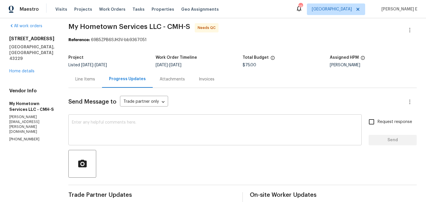
scroll to position [8, 0]
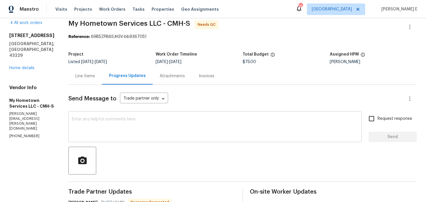
click at [129, 137] on textarea at bounding box center [215, 127] width 287 height 20
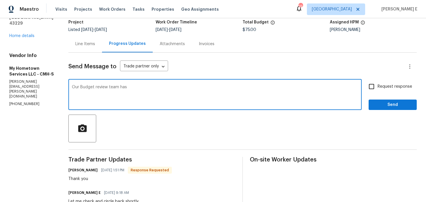
scroll to position [0, 0]
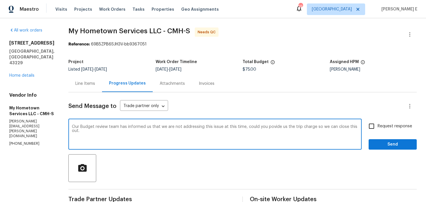
paste textarea "Review team has decided not to address this issue at this time. Please provide"
type textarea "Our Budget Review team has decided not to address this issue at this time. Plea…"
click at [378, 125] on input "Request response" at bounding box center [372, 126] width 12 height 12
checkbox input "true"
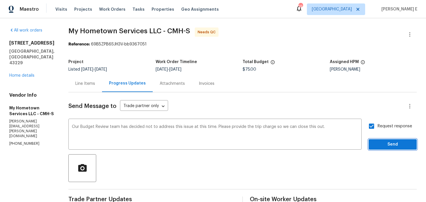
click at [377, 145] on span "Send" at bounding box center [393, 144] width 39 height 7
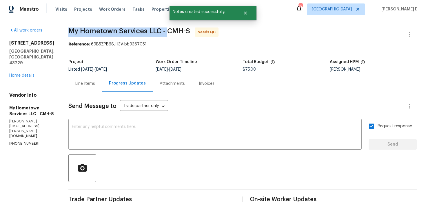
drag, startPoint x: 68, startPoint y: 33, endPoint x: 167, endPoint y: 33, distance: 99.2
click at [167, 33] on span "My Hometown Services LLC - CMH-S" at bounding box center [129, 31] width 122 height 7
copy span "My Hometown Services LLC -"
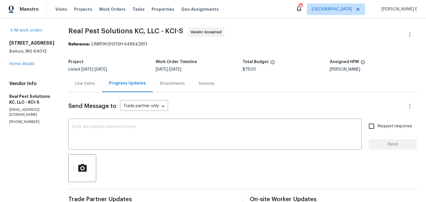
click at [15, 62] on div "17244 Montgall Dr Belton, MO 64012 Home details" at bounding box center [31, 53] width 45 height 27
click at [14, 64] on link "Home details" at bounding box center [21, 64] width 25 height 4
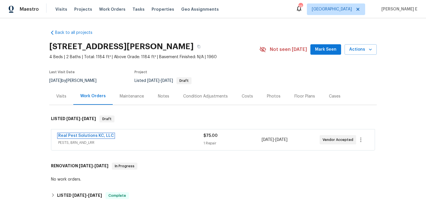
click at [73, 136] on link "Real Pest Solutions KC, LLC" at bounding box center [86, 136] width 56 height 4
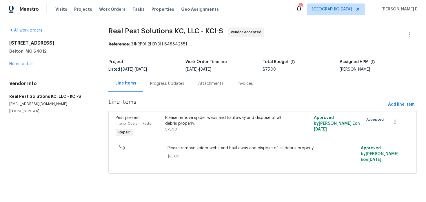
click at [156, 82] on div "Progress Updates" at bounding box center [167, 84] width 34 height 6
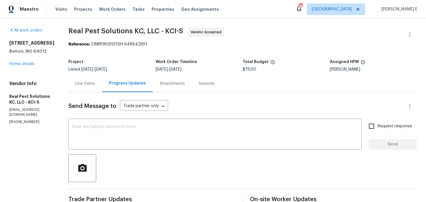
click at [100, 88] on div "Line Items" at bounding box center [85, 83] width 34 height 17
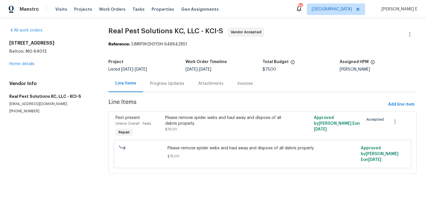
click at [173, 91] on div "Progress Updates" at bounding box center [167, 83] width 48 height 17
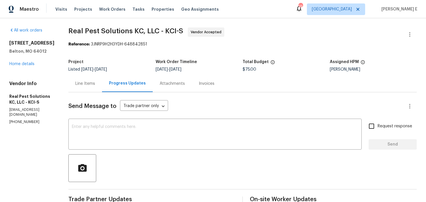
click at [98, 88] on div "Line Items" at bounding box center [85, 83] width 34 height 17
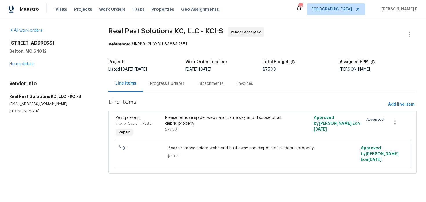
click at [156, 130] on div "Pest present Interior Overall - Pests Repair" at bounding box center [139, 126] width 50 height 27
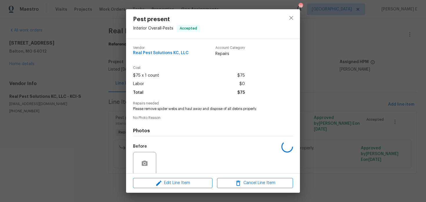
scroll to position [45, 0]
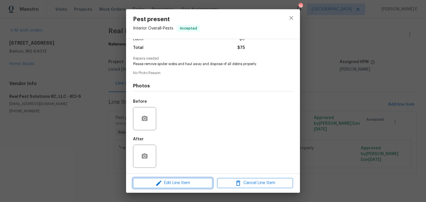
click at [155, 184] on span "Edit Line Item" at bounding box center [173, 183] width 76 height 7
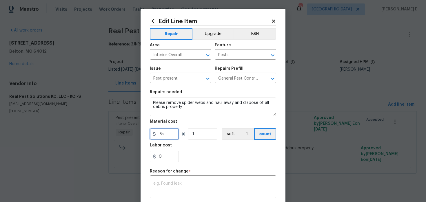
click at [162, 135] on input "75" at bounding box center [164, 134] width 29 height 12
type input "219.5"
click at [179, 188] on textarea at bounding box center [212, 188] width 119 height 12
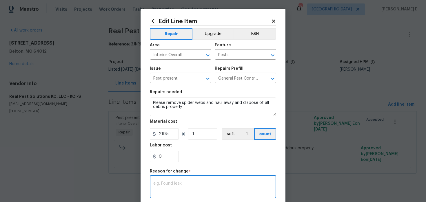
paste textarea "(KE) Updated per vendor's final cost."
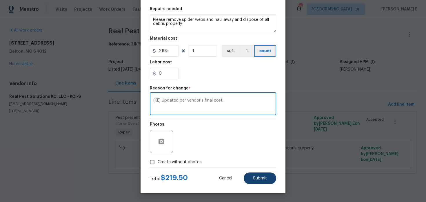
type textarea "(KE) Updated per vendor's final cost."
click at [256, 182] on button "Submit" at bounding box center [260, 179] width 32 height 12
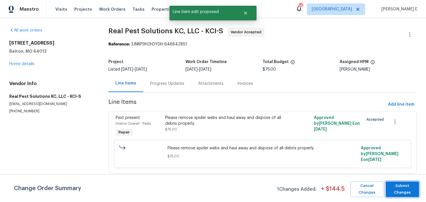
click at [398, 195] on span "Submit Changes" at bounding box center [403, 189] width 28 height 13
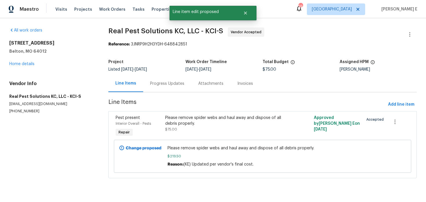
click at [163, 81] on div "Progress Updates" at bounding box center [167, 84] width 34 height 6
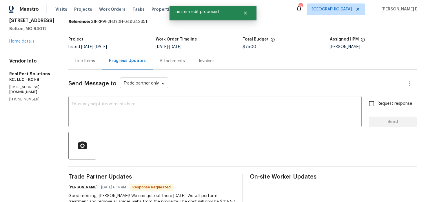
scroll to position [28, 0]
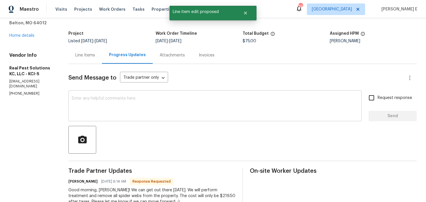
click at [177, 101] on textarea at bounding box center [215, 107] width 287 height 20
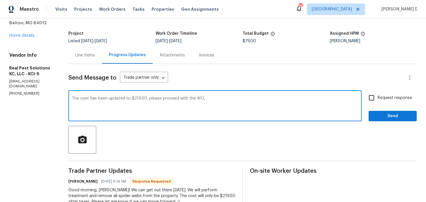
type textarea "The cost has been updated to $219.50, please proceed with the WO,"
click at [379, 101] on span "Request response" at bounding box center [395, 98] width 35 height 6
click at [378, 101] on input "Request response" at bounding box center [372, 98] width 12 height 12
checkbox input "true"
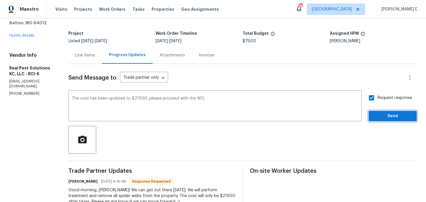
click at [378, 120] on button "Send" at bounding box center [393, 116] width 48 height 11
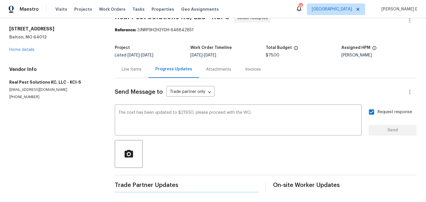
scroll to position [0, 0]
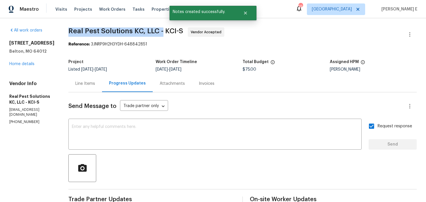
drag, startPoint x: 75, startPoint y: 32, endPoint x: 173, endPoint y: 29, distance: 98.1
click at [173, 29] on div "All work orders 17244 Montgall Dr Belton, MO 64012 Home details Vendor Info Rea…" at bounding box center [213, 168] width 426 height 300
copy span "Real Pest Solutions KC, LLC -"
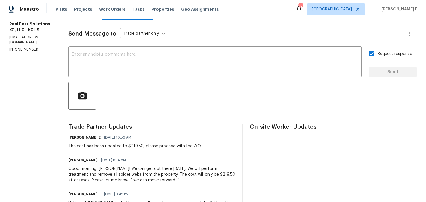
scroll to position [76, 0]
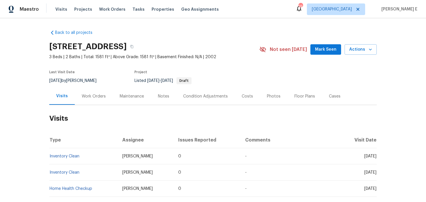
click at [100, 98] on div "Work Orders" at bounding box center [94, 97] width 24 height 6
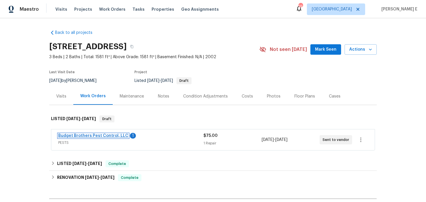
click at [86, 136] on link "Budget Brothers Pest Control, LLC" at bounding box center [93, 136] width 70 height 4
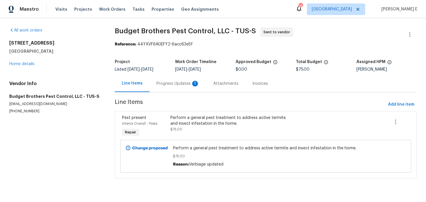
click at [160, 86] on div "Progress Updates 1" at bounding box center [178, 84] width 43 height 6
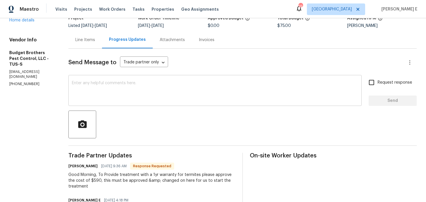
scroll to position [17, 0]
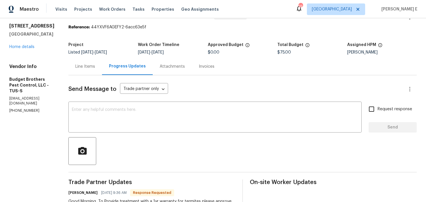
click at [104, 75] on div "Line Items Progress Updates Attachments Invoices" at bounding box center [242, 66] width 349 height 17
click at [102, 72] on div "Line Items" at bounding box center [85, 66] width 34 height 17
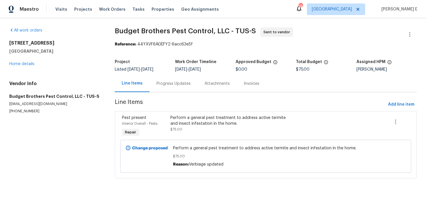
click at [176, 88] on div "Progress Updates" at bounding box center [174, 83] width 48 height 17
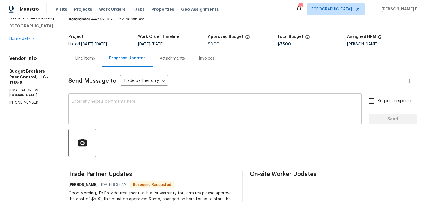
scroll to position [21, 0]
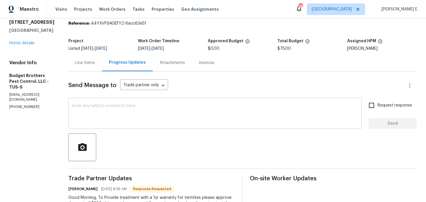
click at [189, 105] on textarea at bounding box center [215, 114] width 287 height 20
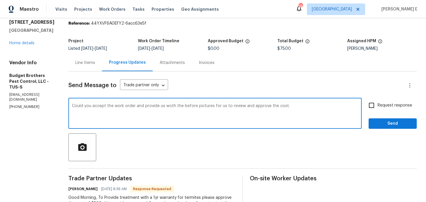
paste textarea "please accept the work order and provide the before pictures for our review and…"
type textarea "Could you please accept the work order and provide the before pictures for our …"
click at [388, 104] on span "Request response" at bounding box center [395, 106] width 35 height 6
click at [378, 104] on input "Request response" at bounding box center [372, 105] width 12 height 12
checkbox input "true"
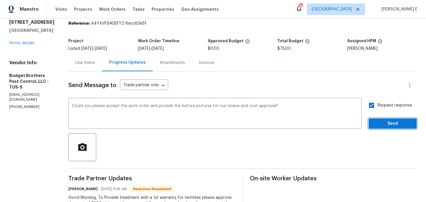
click at [381, 126] on span "Send" at bounding box center [393, 123] width 39 height 7
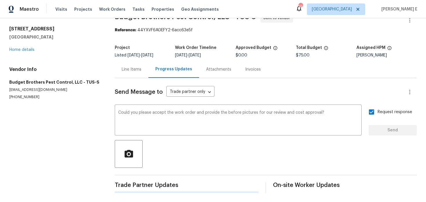
scroll to position [0, 0]
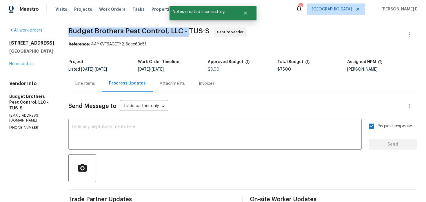
drag, startPoint x: 81, startPoint y: 33, endPoint x: 201, endPoint y: 32, distance: 120.6
click at [201, 32] on div "All work orders 8233 E Sundew Dr Tucson, AZ 85710 Home details Vendor Info Budg…" at bounding box center [213, 168] width 426 height 300
copy span "Budget Brothers Pest Control, LLC -"
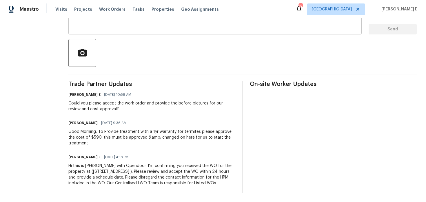
scroll to position [122, 0]
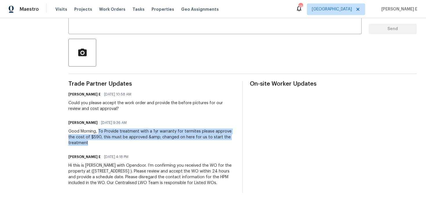
drag, startPoint x: 111, startPoint y: 125, endPoint x: 158, endPoint y: 139, distance: 49.7
click at [158, 139] on div "Good Morning, To Provide treatment with a 1yr warranty for termites please appr…" at bounding box center [151, 137] width 167 height 17
copy div "To Provide treatment with a 1yr warranty for termites please approve the cost o…"
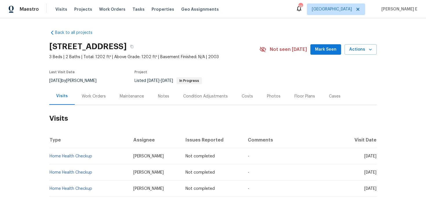
click at [98, 95] on div "Work Orders" at bounding box center [94, 97] width 24 height 6
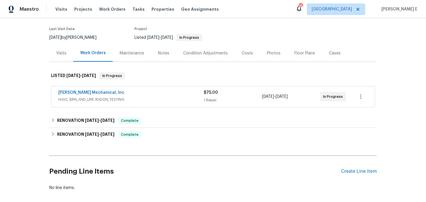
scroll to position [44, 0]
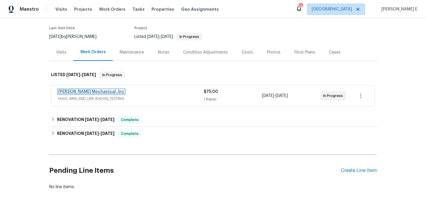
click at [99, 93] on link "[PERSON_NAME] Mechanical, Inc" at bounding box center [91, 92] width 66 height 4
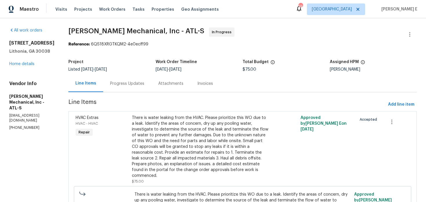
click at [143, 84] on div "Progress Updates" at bounding box center [127, 84] width 34 height 6
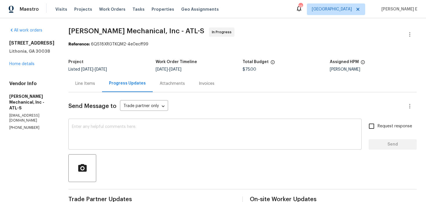
scroll to position [87, 0]
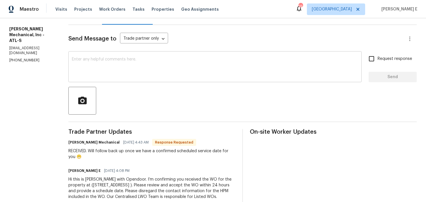
click at [185, 77] on textarea at bounding box center [215, 67] width 287 height 20
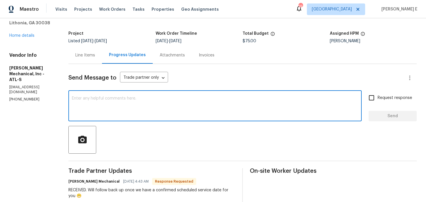
scroll to position [2, 0]
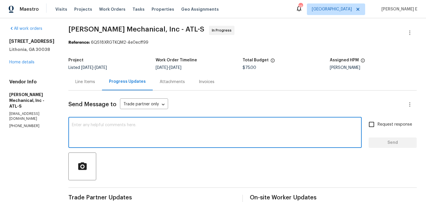
click at [95, 84] on div "Line Items" at bounding box center [85, 82] width 20 height 6
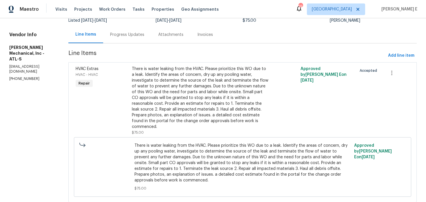
scroll to position [66, 0]
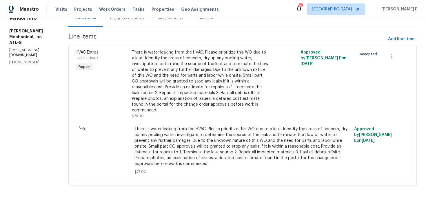
click at [160, 113] on div "There is water leaking from the HVAC. Please prioritize this WO due to a leak. …" at bounding box center [200, 85] width 137 height 70
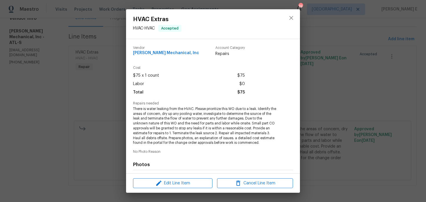
click at [338, 76] on div "HVAC Extras HVAC - HVAC Accepted Vendor [PERSON_NAME] Mechanical, Inc Account C…" at bounding box center [213, 101] width 426 height 202
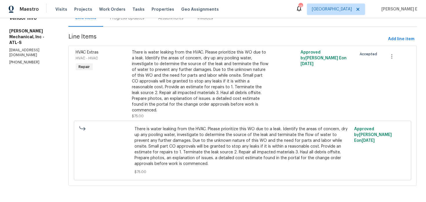
scroll to position [0, 0]
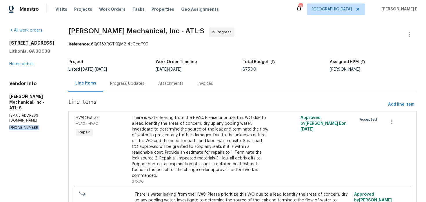
drag, startPoint x: 8, startPoint y: 117, endPoint x: 47, endPoint y: 117, distance: 38.6
click at [47, 117] on div "All work orders [STREET_ADDRESS] Home details Vendor Info [PERSON_NAME] Mechani…" at bounding box center [213, 143] width 426 height 250
copy p "[PHONE_NUMBER]"
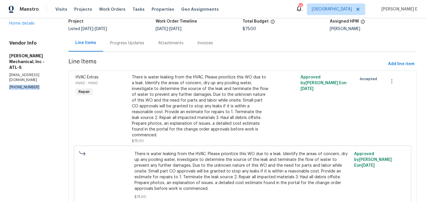
scroll to position [43, 0]
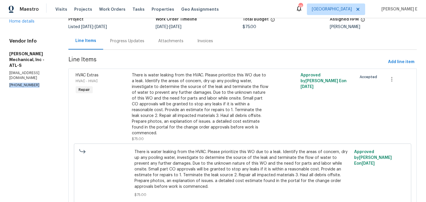
click at [130, 52] on section "[PERSON_NAME] Mechanical, Inc - ATL-S In Progress Reference: 6QS18XRGTKQM2-4e0e…" at bounding box center [242, 100] width 349 height 231
click at [135, 46] on div "Progress Updates" at bounding box center [127, 40] width 48 height 17
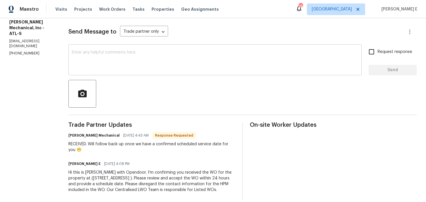
scroll to position [75, 0]
click at [245, 66] on textarea at bounding box center [215, 60] width 287 height 20
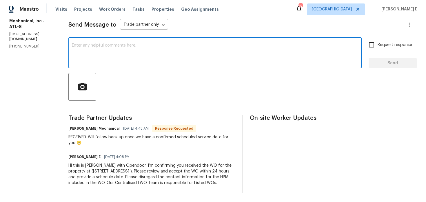
scroll to position [79, 0]
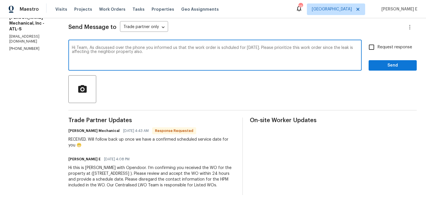
drag, startPoint x: 99, startPoint y: 48, endPoint x: 109, endPoint y: 84, distance: 38.2
click at [99, 52] on textarea "Hi Team, As discussed over the phone you informed us that the work order is sch…" at bounding box center [215, 56] width 287 height 20
click at [101, 61] on textarea "Hi Team, As discussed over the phone you informed us that the work order is sch…" at bounding box center [215, 56] width 287 height 20
drag, startPoint x: 100, startPoint y: 48, endPoint x: 116, endPoint y: 89, distance: 44.0
click at [116, 88] on div "Send Message to Trade partner only Trade partner only ​ Hi Team, As discussed o…" at bounding box center [242, 104] width 349 height 182
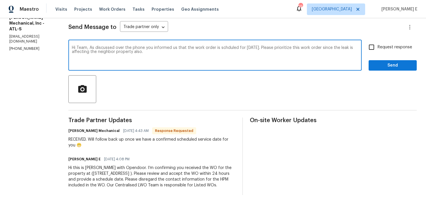
paste textarea ", you mentioned the work order is scheduled for tomorrow. Please prioritize thi…"
type textarea "Hi Team, As discussed over the phone, you mentioned the work order is scheduled…"
click at [382, 48] on span "Request response" at bounding box center [395, 47] width 35 height 6
click at [378, 48] on input "Request response" at bounding box center [372, 47] width 12 height 12
checkbox input "true"
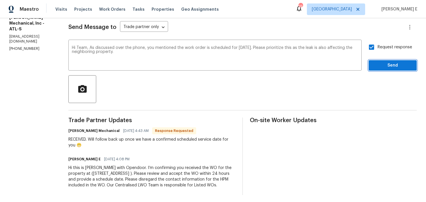
click at [377, 68] on span "Send" at bounding box center [393, 65] width 39 height 7
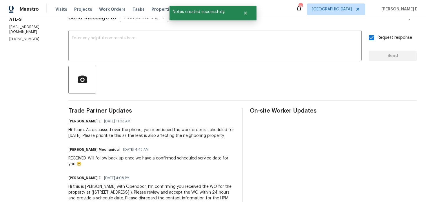
scroll to position [0, 0]
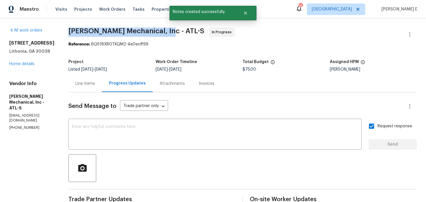
drag, startPoint x: 78, startPoint y: 32, endPoint x: 170, endPoint y: 32, distance: 92.2
click at [170, 32] on div "All work orders 7302 Par Four Way Lithonia, GA 30038 Home details Vendor Info J…" at bounding box center [213, 165] width 426 height 294
copy span "JH Martin Mechanical, Inc -"
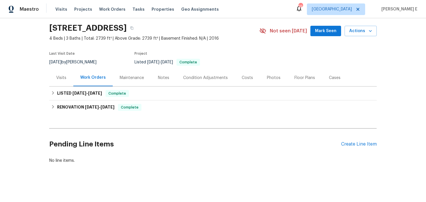
scroll to position [19, 0]
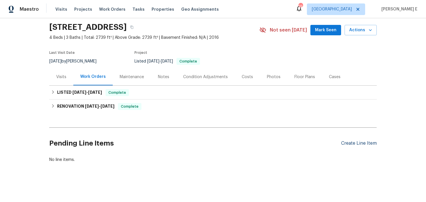
click at [357, 143] on div "Create Line Item" at bounding box center [359, 144] width 36 height 6
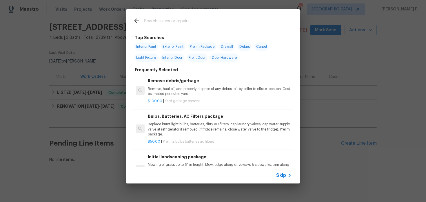
click at [285, 173] on span "Skip" at bounding box center [281, 176] width 10 height 6
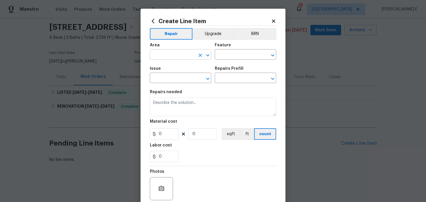
click at [172, 58] on input "text" at bounding box center [172, 55] width 45 height 9
type input "Interior Overall"
type input "Interior"
type input "General Plumbing"
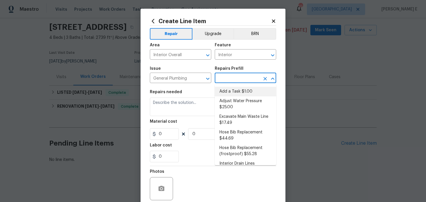
click at [229, 90] on li "Add a Task $1.00" at bounding box center [245, 92] width 61 height 10
type input "Plumbing"
type input "Add a Task $1.00"
type textarea "HPM to detail"
type input "1"
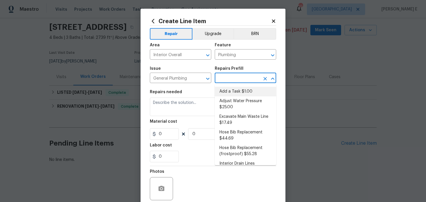
type input "1"
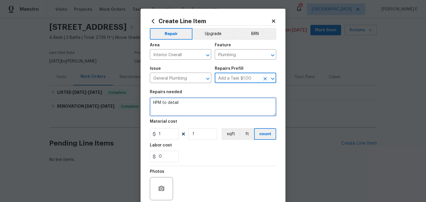
click at [192, 102] on textarea "HPM to detail" at bounding box center [213, 107] width 126 height 19
paste textarea "Back flow testing needs to be done to this property for water service. SP state…"
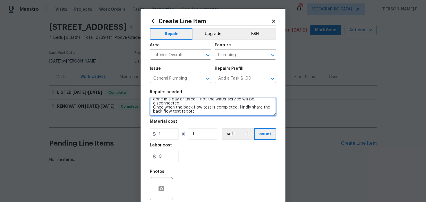
scroll to position [20, 0]
type textarea "Back flow testing needs to be done to this property for water service. SP state…"
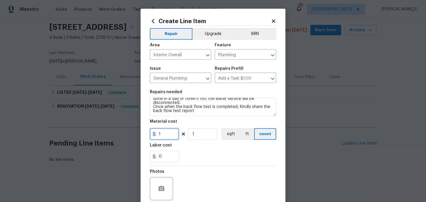
click at [162, 133] on input "1" at bounding box center [164, 134] width 29 height 12
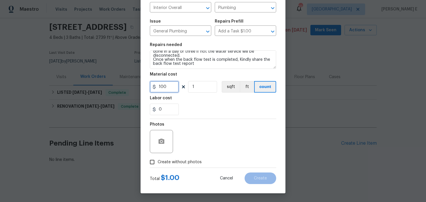
type input "100"
click at [169, 164] on span "Create without photos" at bounding box center [180, 162] width 44 height 6
click at [158, 164] on input "Create without photos" at bounding box center [152, 162] width 11 height 11
checkbox input "true"
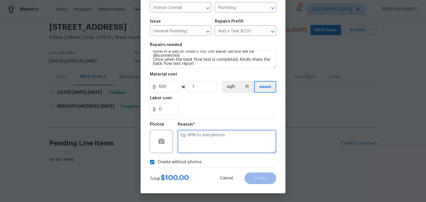
click at [207, 144] on textarea at bounding box center [227, 141] width 99 height 23
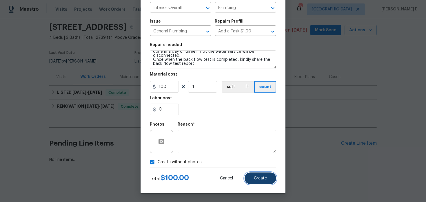
click at [255, 179] on span "Create" at bounding box center [260, 179] width 13 height 4
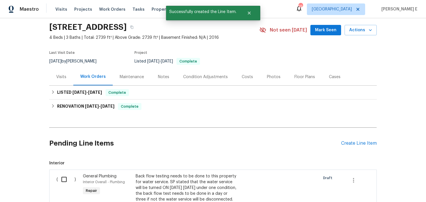
scroll to position [126, 0]
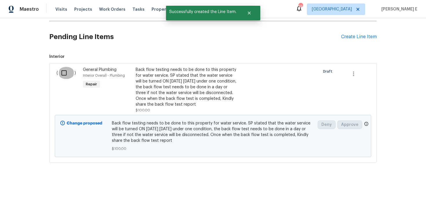
click at [65, 78] on input "checkbox" at bounding box center [66, 73] width 17 height 12
checkbox input "true"
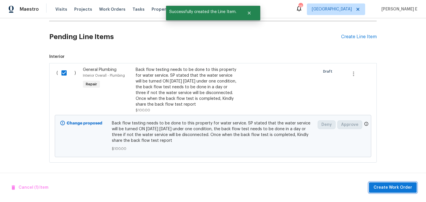
click at [385, 190] on span "Create Work Order" at bounding box center [393, 187] width 39 height 7
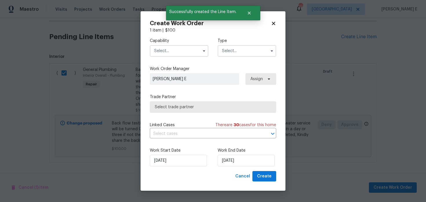
click at [195, 54] on input "text" at bounding box center [179, 51] width 59 height 12
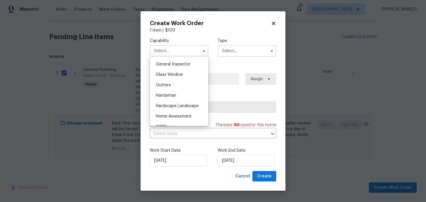
scroll to position [287, 0]
click at [191, 95] on div "Handyman" at bounding box center [179, 95] width 56 height 10
type input "Handyman"
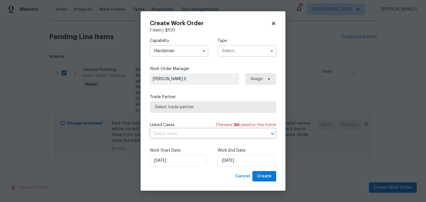
click at [241, 50] on input "text" at bounding box center [247, 51] width 59 height 12
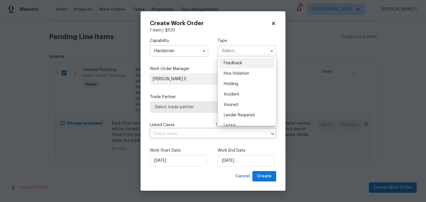
click at [235, 57] on ul "Feedback Hoa Violation Holding Incident Insured Lender Required Listed Lite Lwo…" at bounding box center [247, 92] width 59 height 70
click at [231, 61] on span "Feedback" at bounding box center [233, 63] width 19 height 4
type input "Feedback"
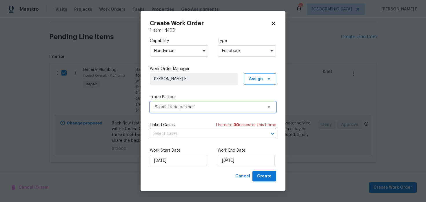
click at [162, 105] on span "Select trade partner" at bounding box center [209, 107] width 108 height 6
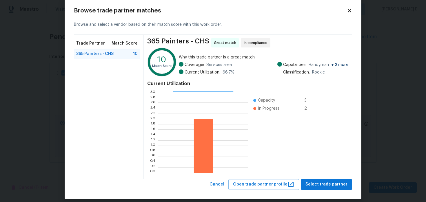
scroll to position [16, 0]
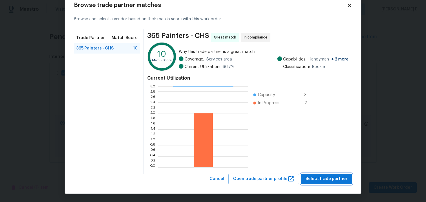
click at [313, 179] on span "Select trade partner" at bounding box center [327, 179] width 42 height 7
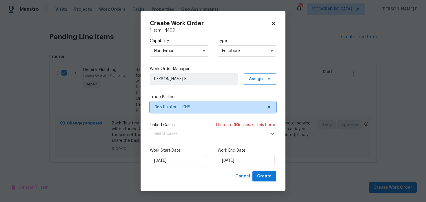
scroll to position [0, 0]
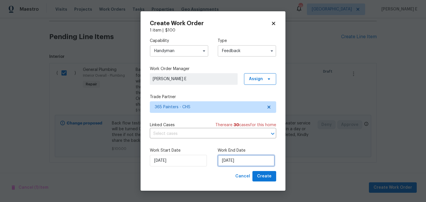
click at [231, 163] on input "20/08/2025" at bounding box center [246, 161] width 57 height 12
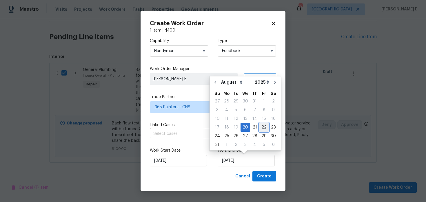
click at [260, 130] on div "22" at bounding box center [264, 128] width 9 height 8
type input "22/08/2025"
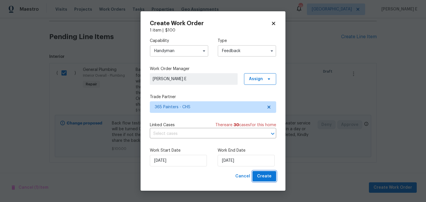
click at [268, 175] on span "Create" at bounding box center [264, 176] width 14 height 7
checkbox input "false"
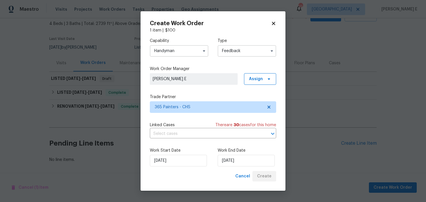
scroll to position [33, 0]
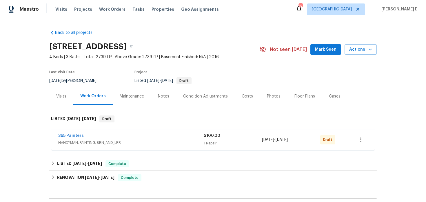
scroll to position [29, 0]
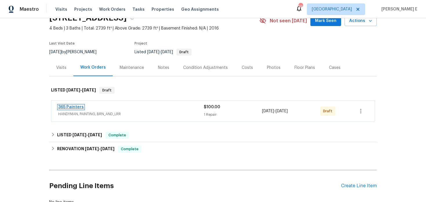
click at [71, 106] on link "365 Painters" at bounding box center [71, 107] width 26 height 4
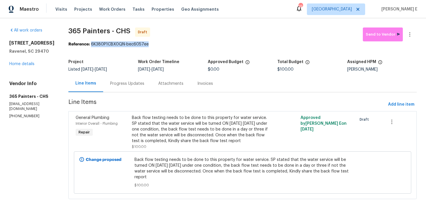
drag, startPoint x: 86, startPoint y: 43, endPoint x: 143, endPoint y: 45, distance: 57.4
click at [143, 45] on div "Reference: 6K380P1CBX0QN-bec6057ee" at bounding box center [242, 44] width 349 height 6
copy div "6K380P1CBX0QN-bec6057ee"
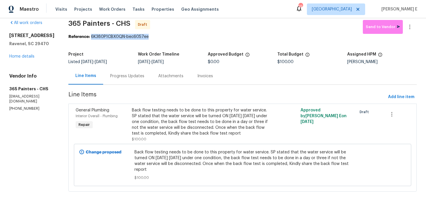
click at [112, 70] on div "Progress Updates" at bounding box center [127, 76] width 48 height 17
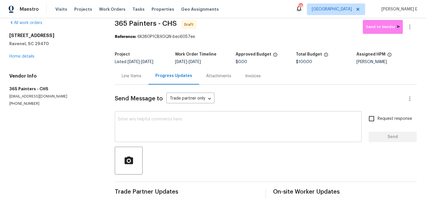
click at [175, 119] on textarea at bounding box center [238, 127] width 240 height 20
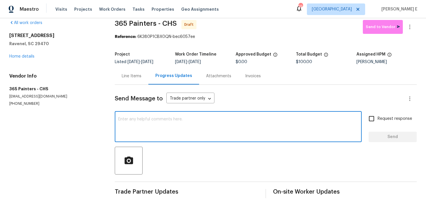
paste textarea "Hi this is Keerthana with Opendoor. I’m confirming you received the WO for the …"
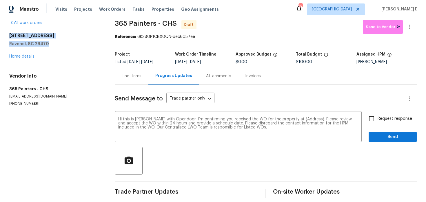
drag, startPoint x: 8, startPoint y: 35, endPoint x: 59, endPoint y: 43, distance: 52.0
click at [59, 43] on div "All work orders 4140 Home Town Ln Ravenel, SC 29470 Home details Vendor Info 36…" at bounding box center [213, 109] width 426 height 197
copy div "4140 Home Town Ln Ravenel, SC 29470"
click at [304, 119] on textarea "Hi this is Keerthana with Opendoor. I’m confirming you received the WO for the …" at bounding box center [238, 127] width 240 height 20
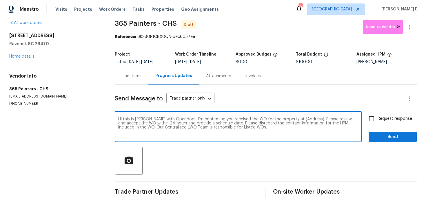
click at [304, 119] on textarea "Hi this is Keerthana with Opendoor. I’m confirming you received the WO for the …" at bounding box center [238, 127] width 240 height 20
paste textarea "4140 Home Town Ln Ravenel, SC 29470"
type textarea "Hi this is Keerthana with Opendoor. I’m confirming you received the WO for the …"
click at [375, 119] on input "Request response" at bounding box center [372, 119] width 12 height 12
checkbox input "true"
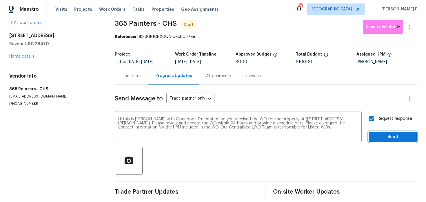
click at [385, 138] on span "Send" at bounding box center [393, 137] width 39 height 7
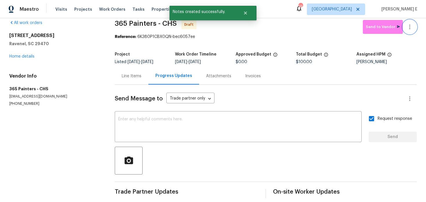
click at [409, 31] on button "button" at bounding box center [410, 27] width 14 height 14
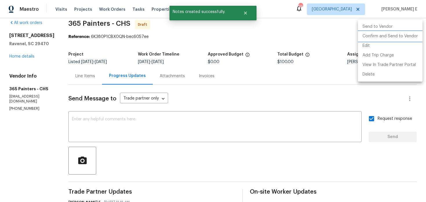
click at [391, 39] on li "Confirm and Send to Vendor" at bounding box center [390, 37] width 65 height 10
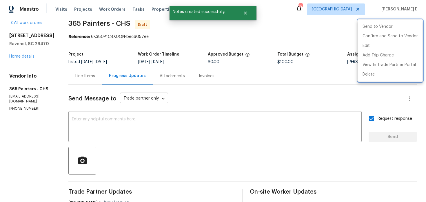
click at [269, 68] on div at bounding box center [213, 101] width 426 height 202
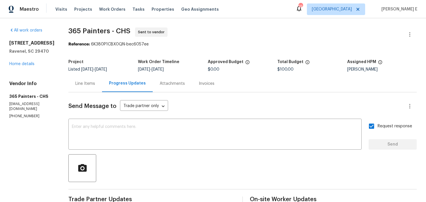
click at [76, 38] on span "365 Painters - CHS Sent to vendor" at bounding box center [235, 35] width 335 height 14
drag, startPoint x: 68, startPoint y: 30, endPoint x: 107, endPoint y: 31, distance: 38.3
click at [107, 31] on span "365 Painters - CHS" at bounding box center [99, 31] width 62 height 7
copy span "365 Painters"
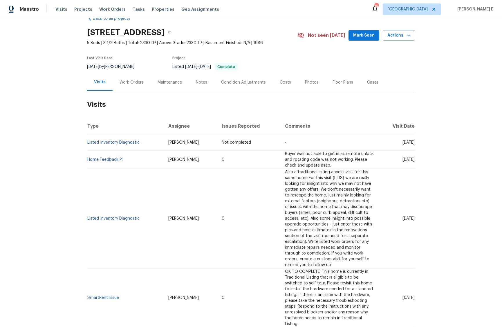
scroll to position [15, 0]
click at [129, 87] on div "Work Orders" at bounding box center [132, 81] width 38 height 17
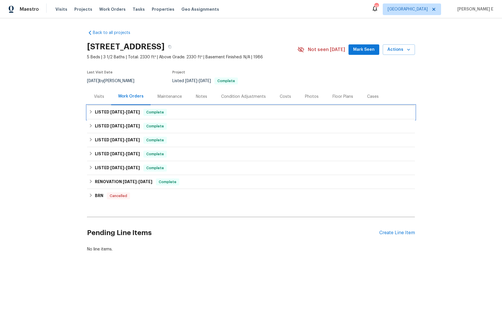
click at [120, 113] on span "[DATE]" at bounding box center [117, 112] width 14 height 4
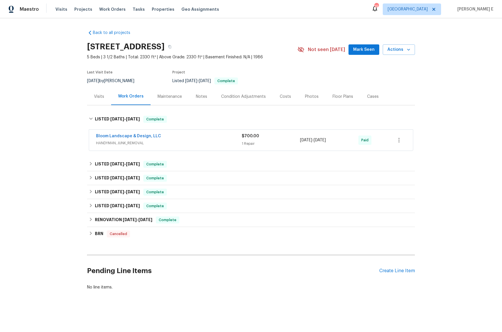
click at [193, 140] on span "HANDYMAN, JUNK_REMOVAL" at bounding box center [169, 143] width 146 height 6
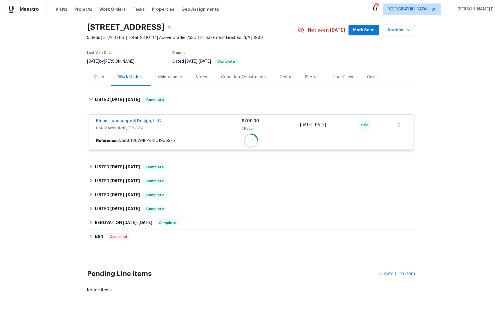
scroll to position [20, 0]
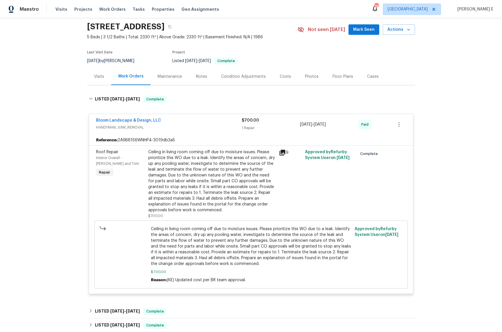
click at [369, 82] on div "Cases" at bounding box center [373, 76] width 26 height 17
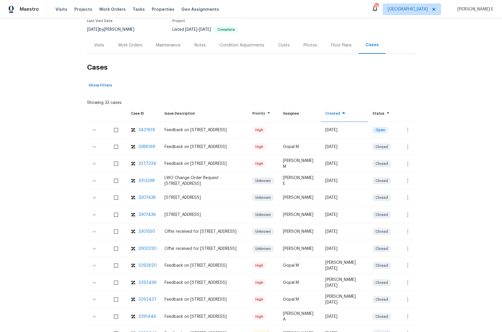
scroll to position [52, 0]
click at [147, 145] on div "3386169" at bounding box center [146, 146] width 17 height 6
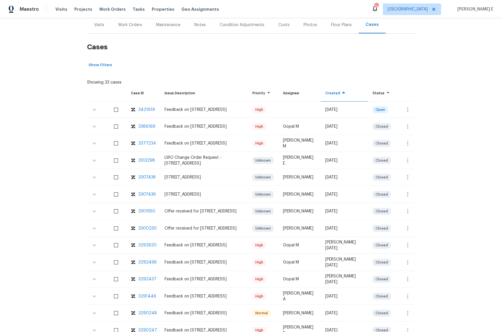
scroll to position [73, 0]
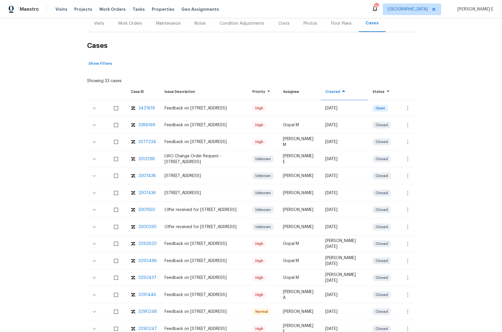
click at [150, 142] on div "3377234" at bounding box center [147, 142] width 18 height 6
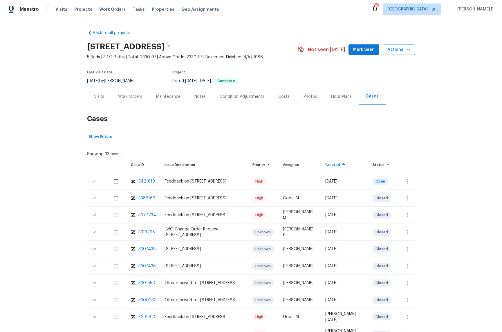
click at [136, 92] on div "Work Orders" at bounding box center [130, 96] width 38 height 17
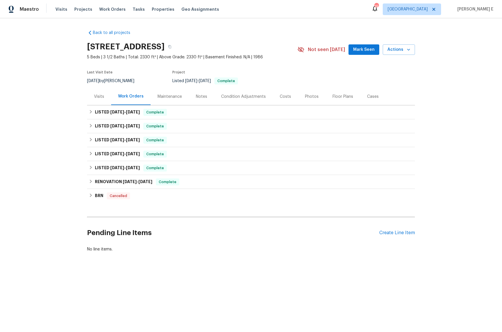
click at [97, 91] on div "Visits" at bounding box center [99, 96] width 24 height 17
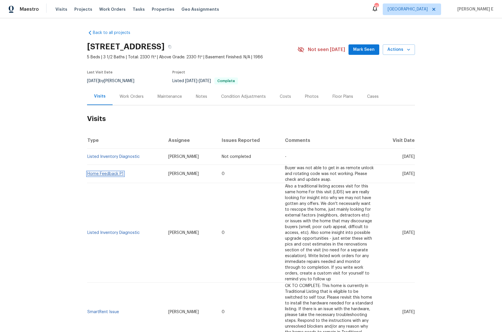
click at [109, 173] on link "Home Feedback P1" at bounding box center [105, 174] width 36 height 4
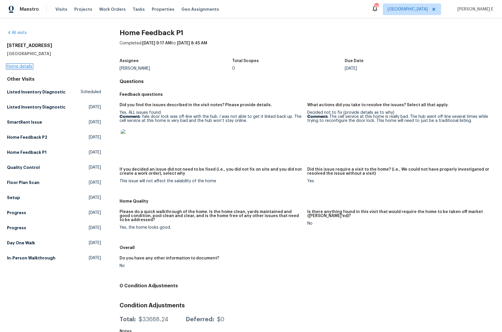
click at [23, 66] on link "Home details" at bounding box center [19, 66] width 25 height 4
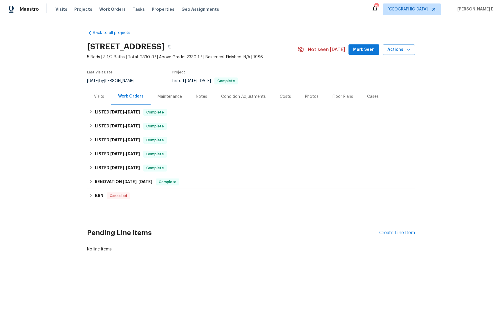
click at [100, 100] on div "Visits" at bounding box center [99, 96] width 24 height 17
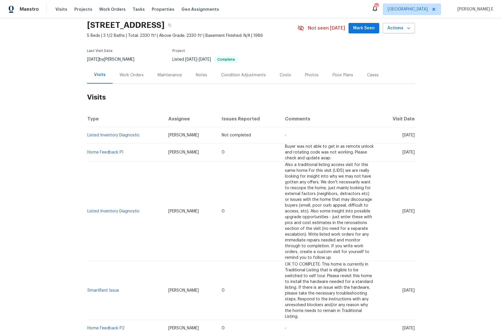
scroll to position [29, 0]
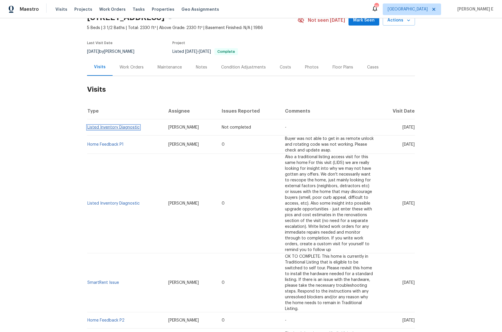
click at [136, 127] on link "Listed Inventory Diagnostic" at bounding box center [113, 127] width 52 height 4
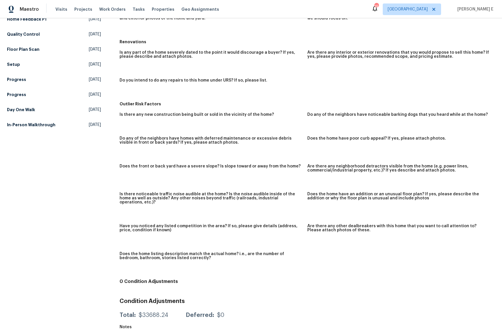
scroll to position [133, 0]
click at [133, 325] on div "Notes" at bounding box center [175, 329] width 113 height 8
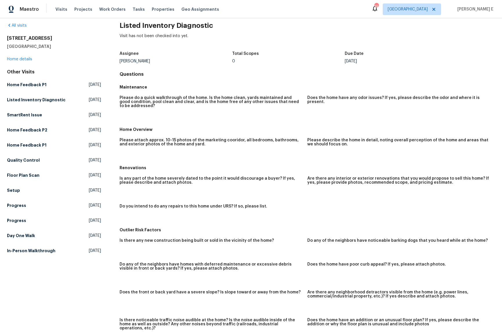
scroll to position [0, 0]
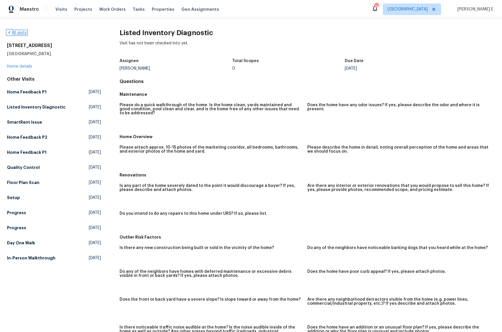
click at [15, 31] on link "All visits" at bounding box center [17, 33] width 20 height 4
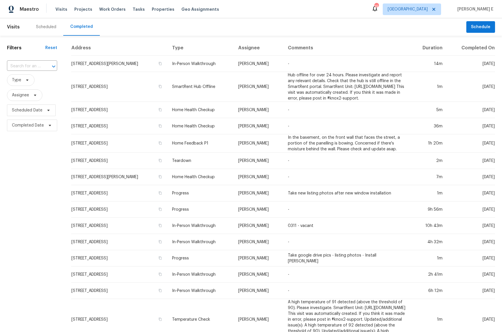
click at [53, 28] on div "Scheduled" at bounding box center [46, 27] width 20 height 6
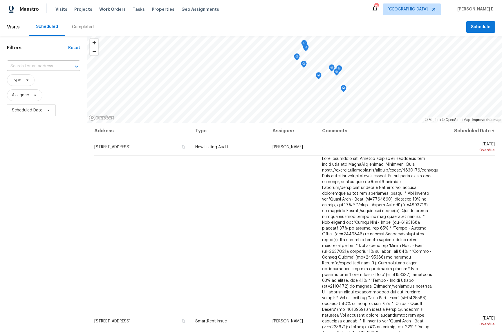
click at [55, 68] on input "text" at bounding box center [35, 66] width 57 height 9
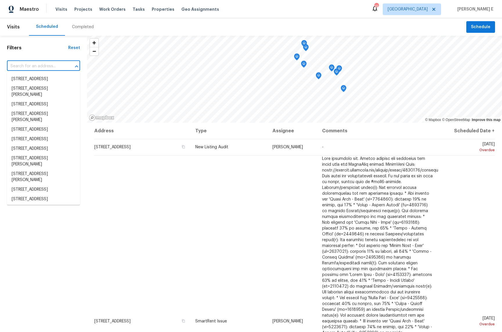
paste input "204 Colonial Dr, Clayton, NC 27527"
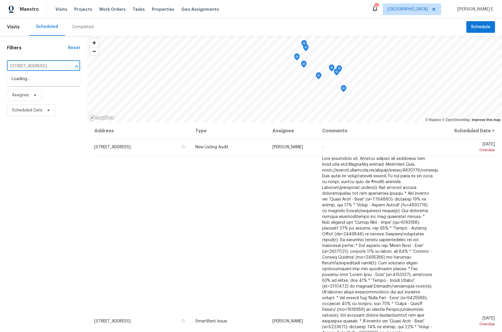
scroll to position [0, 13]
type input "204 Colonial Dr, Clayton, NC 27527"
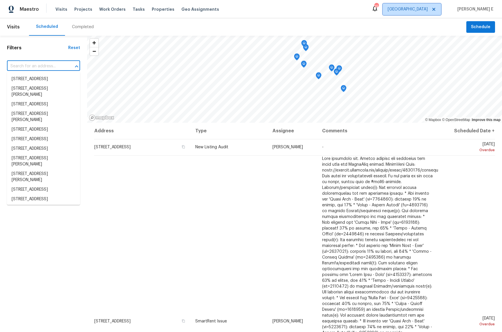
click at [427, 10] on span "Nashville" at bounding box center [407, 9] width 40 height 6
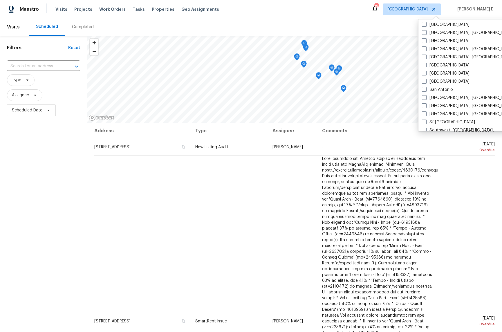
scroll to position [339, 0]
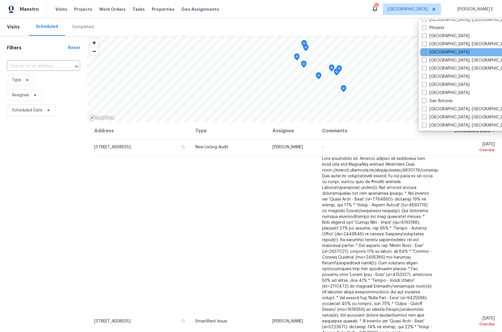
click at [422, 51] on span at bounding box center [424, 52] width 5 height 5
click at [422, 51] on input "Raleigh" at bounding box center [424, 51] width 4 height 4
checkbox input "true"
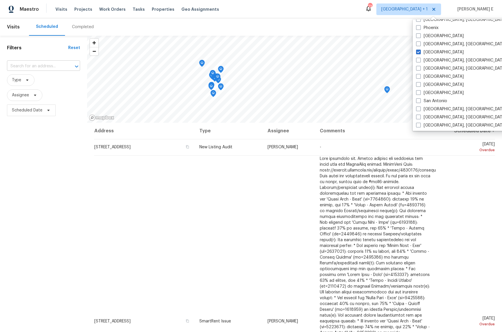
click at [12, 65] on input "text" at bounding box center [35, 66] width 57 height 9
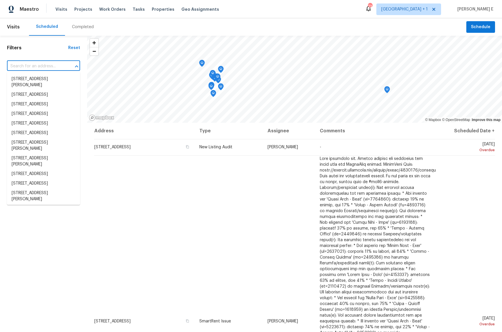
paste input "204 Colonial Dr, Clayton, NC 27527"
type input "204 Colonial Dr, Clayton, NC 27527"
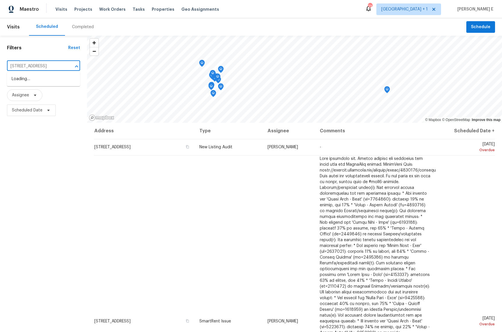
scroll to position [0, 13]
click at [22, 84] on li "204 Colonial Dr, Clayton, NC 27527" at bounding box center [43, 79] width 73 height 10
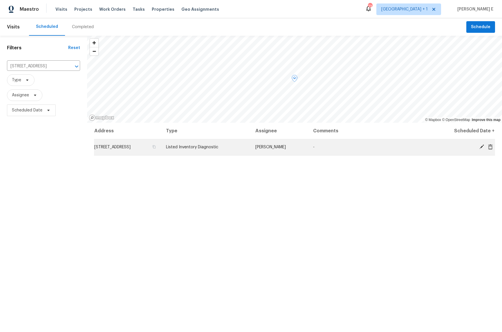
click at [482, 147] on icon at bounding box center [481, 146] width 5 height 5
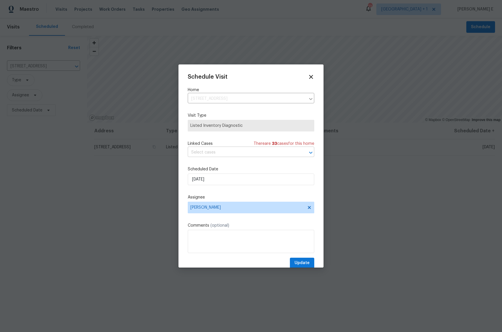
click at [253, 153] on input "text" at bounding box center [243, 152] width 110 height 9
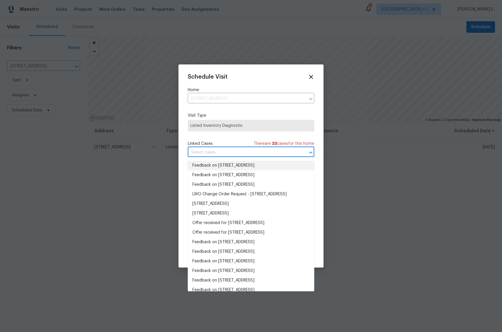
click at [232, 164] on li "Feedback on 204 Colonial Dr, Clayton, NC 27527" at bounding box center [251, 166] width 126 height 10
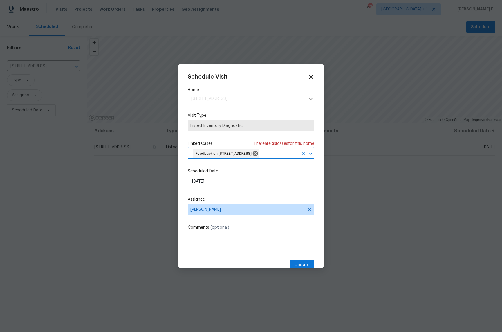
scroll to position [12, 0]
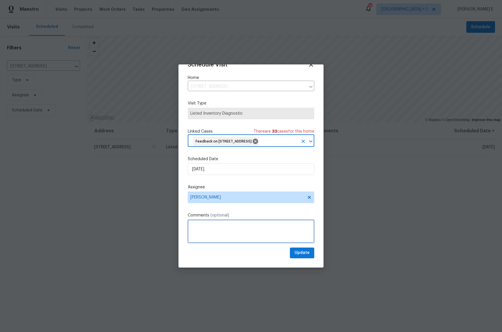
click at [194, 228] on textarea at bounding box center [251, 231] width 126 height 23
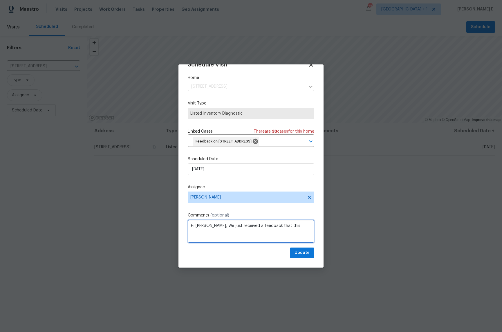
paste textarea "sags in center"
type textarea "Hi Amanda, We just received a feedback that this sags in center. Please check t…"
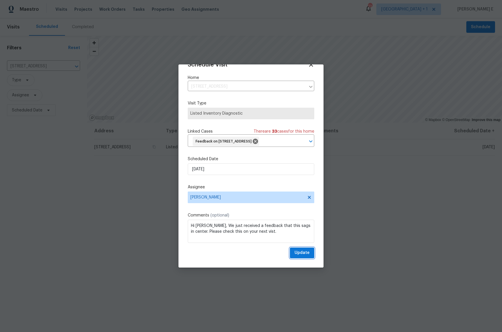
click at [296, 254] on span "Update" at bounding box center [301, 252] width 15 height 7
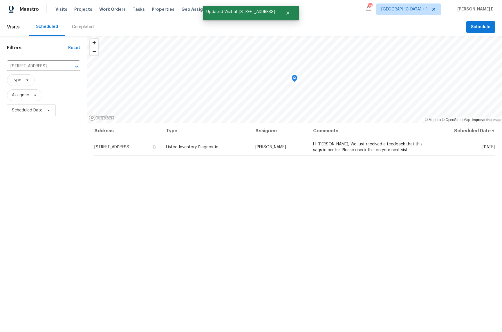
click at [15, 27] on span "Visits" at bounding box center [13, 27] width 13 height 13
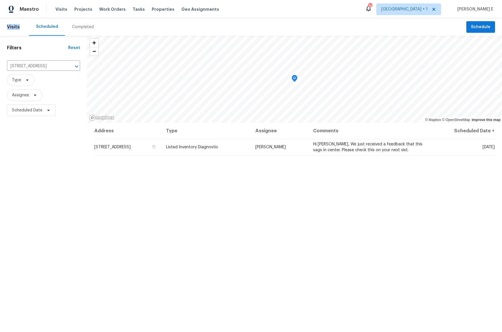
click at [17, 31] on span "Visits" at bounding box center [13, 27] width 13 height 13
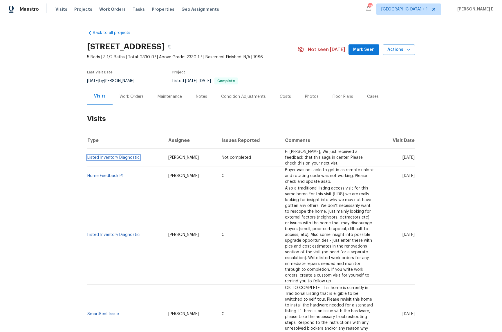
click at [119, 158] on link "Listed Inventory Diagnostic" at bounding box center [113, 157] width 52 height 4
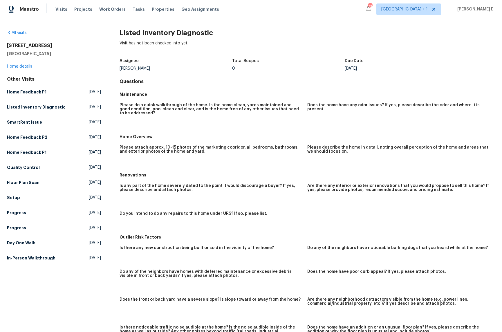
scroll to position [0, 0]
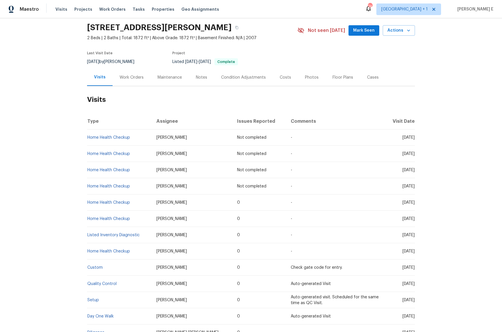
scroll to position [33, 0]
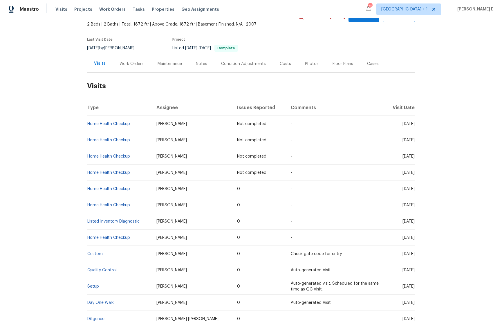
click at [135, 68] on div "Work Orders" at bounding box center [132, 63] width 38 height 17
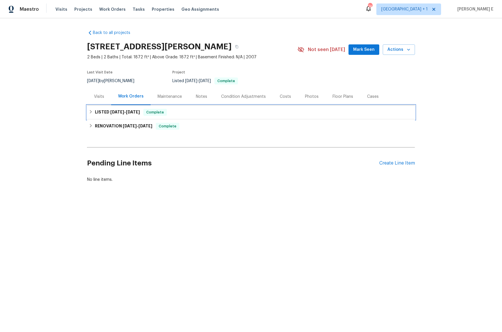
click at [124, 112] on span "[DATE] - [DATE]" at bounding box center [125, 112] width 30 height 4
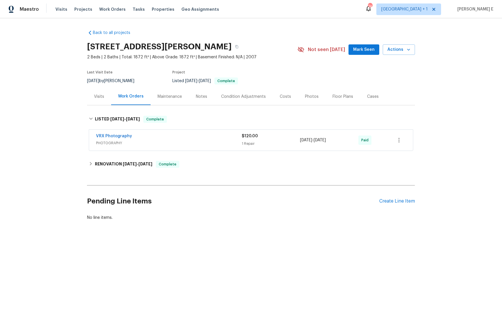
click at [66, 149] on div "Back to all projects [STREET_ADDRESS][PERSON_NAME] 2 Beds | 2 Baths | Total: 18…" at bounding box center [251, 139] width 502 height 242
click at [169, 97] on div "Maintenance" at bounding box center [169, 97] width 24 height 6
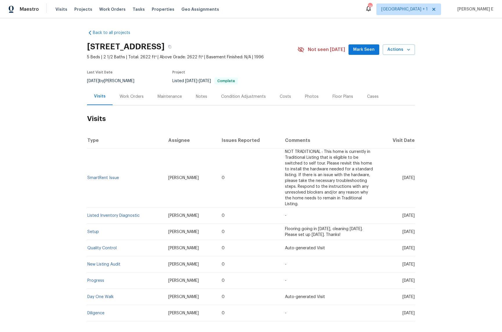
click at [120, 96] on div "Work Orders" at bounding box center [131, 97] width 24 height 6
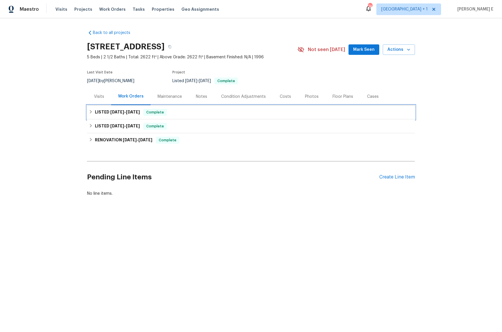
click at [132, 116] on div "LISTED [DATE] - [DATE] Complete" at bounding box center [251, 112] width 328 height 14
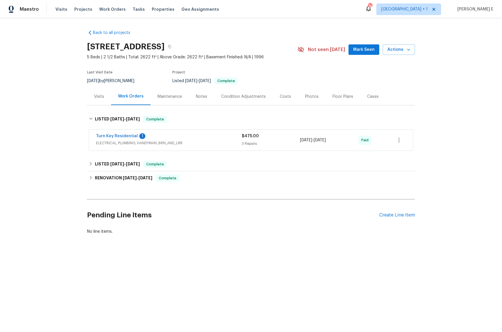
click at [164, 138] on div "Turn Key Residential 1" at bounding box center [169, 136] width 146 height 7
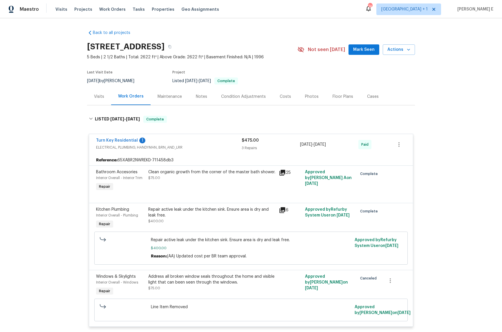
scroll to position [13, 0]
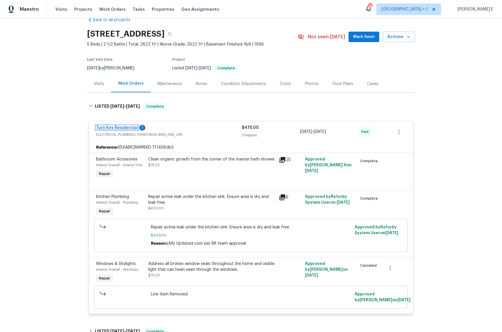
click at [127, 128] on link "Turn Key Residential" at bounding box center [117, 128] width 42 height 4
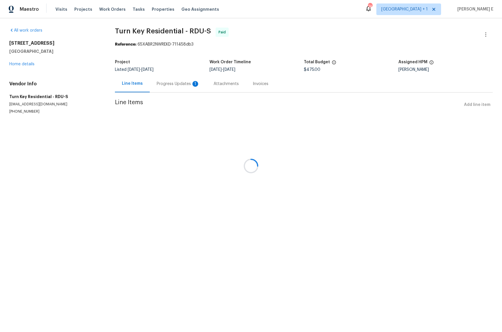
click at [169, 89] on div at bounding box center [251, 166] width 502 height 332
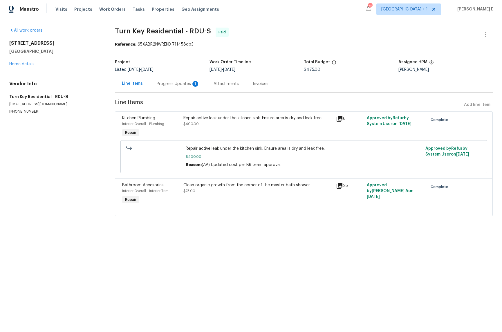
click at [169, 89] on div "Progress Updates 1" at bounding box center [178, 83] width 57 height 17
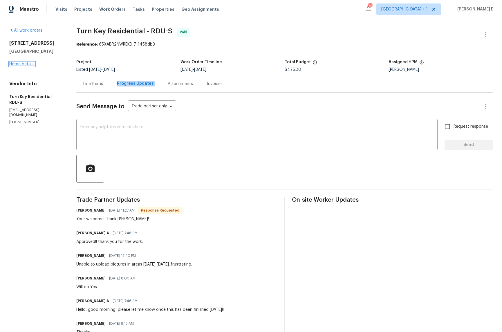
click at [17, 63] on link "Home details" at bounding box center [21, 64] width 25 height 4
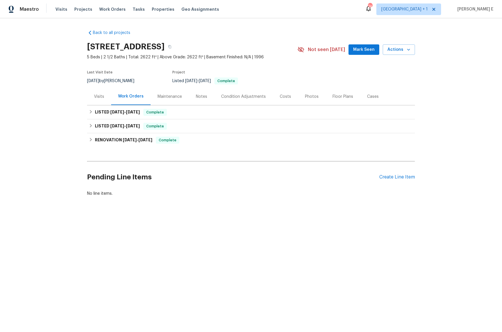
click at [159, 103] on div "Maintenance" at bounding box center [170, 96] width 38 height 17
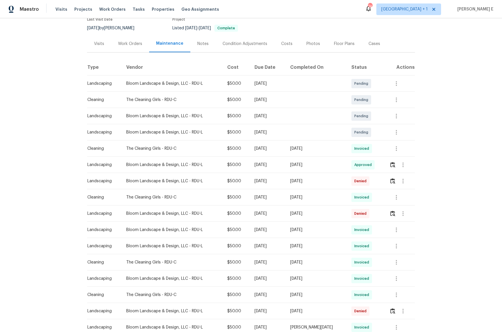
scroll to position [55, 0]
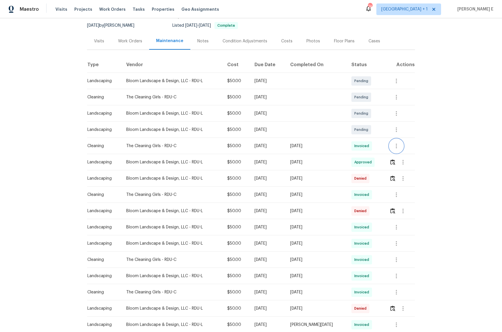
click at [398, 144] on icon "button" at bounding box center [396, 145] width 7 height 7
click at [400, 154] on li "View details" at bounding box center [410, 156] width 41 height 10
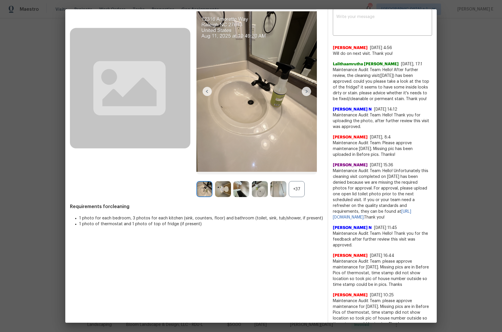
scroll to position [42, 0]
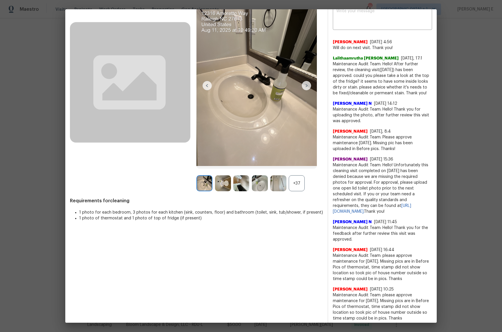
click at [289, 188] on div "+37" at bounding box center [297, 183] width 16 height 16
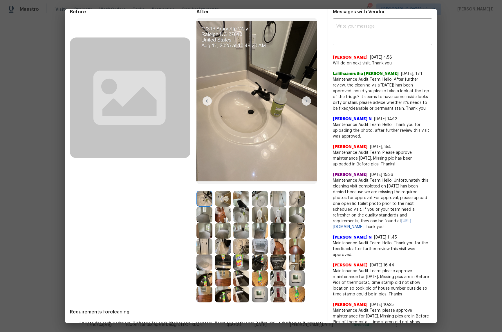
scroll to position [41, 0]
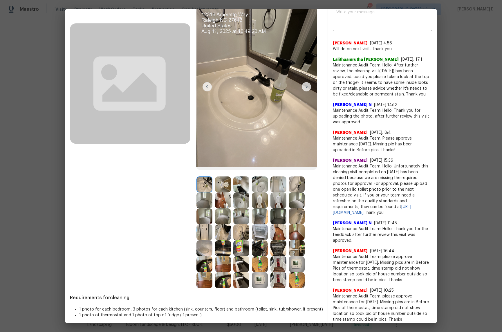
click at [200, 215] on img at bounding box center [204, 216] width 16 height 16
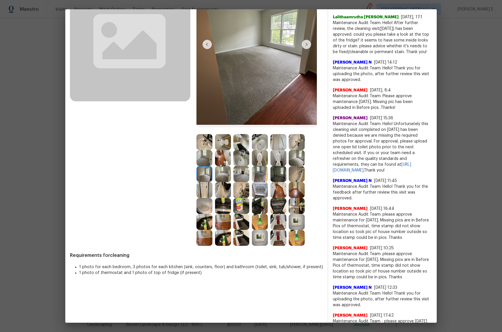
scroll to position [84, 0]
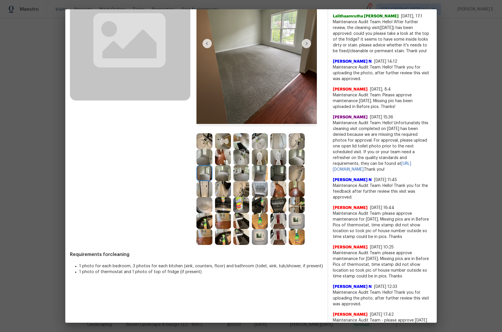
click at [221, 170] on img at bounding box center [223, 173] width 16 height 16
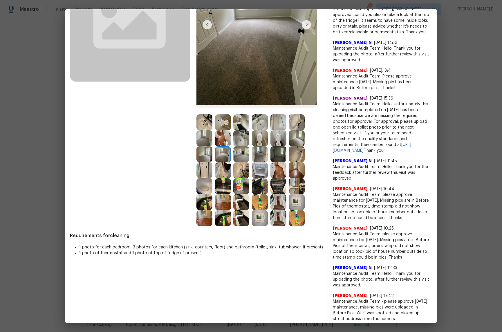
scroll to position [103, 0]
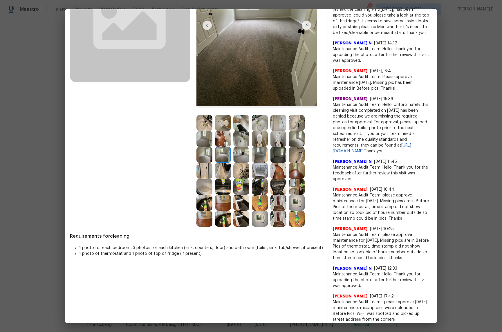
click at [272, 208] on img at bounding box center [278, 203] width 16 height 16
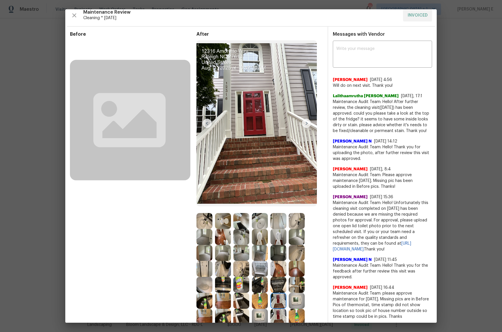
scroll to position [5, 0]
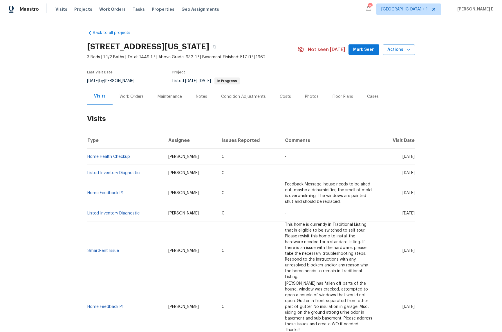
scroll to position [3, 0]
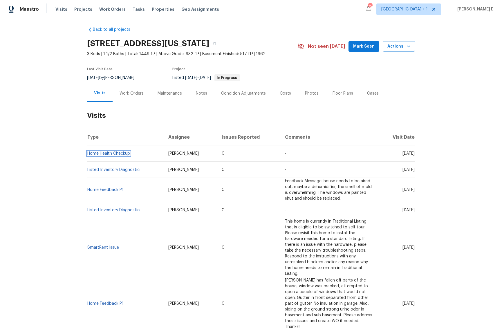
click at [122, 155] on link "Home Health Checkup" at bounding box center [108, 153] width 43 height 4
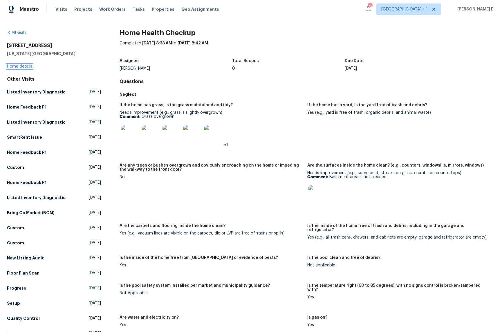
click at [16, 65] on link "Home details" at bounding box center [19, 66] width 25 height 4
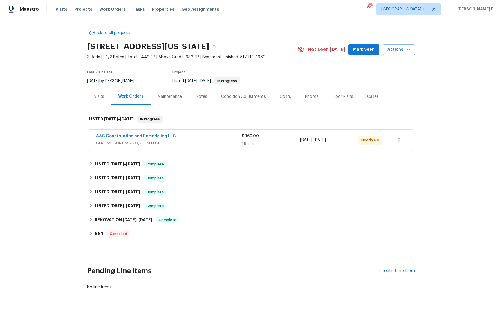
click at [211, 136] on div "A&C Construction and Remodeling LLC" at bounding box center [169, 136] width 146 height 7
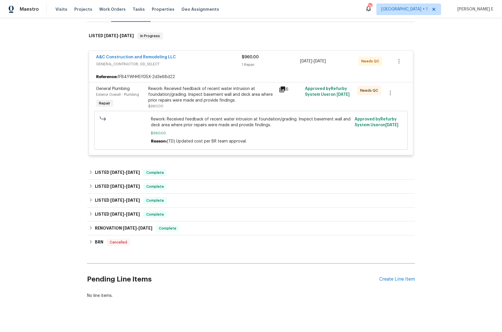
scroll to position [90, 0]
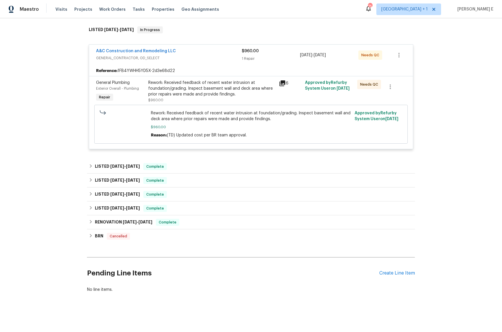
click at [121, 159] on div "Back to all projects 7300 NW 73rd St, Kansas City, MO 64152 3 Beds | 1 1/2 Bath…" at bounding box center [251, 116] width 328 height 361
click at [112, 171] on div "LISTED 7/1/25 - 7/3/25 Complete" at bounding box center [251, 166] width 328 height 14
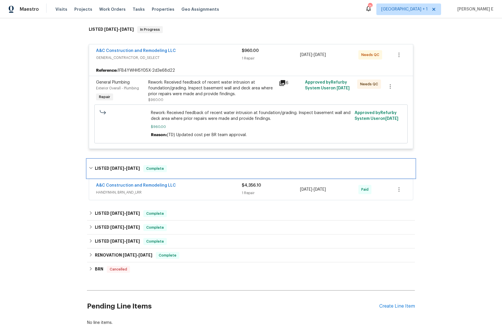
scroll to position [123, 0]
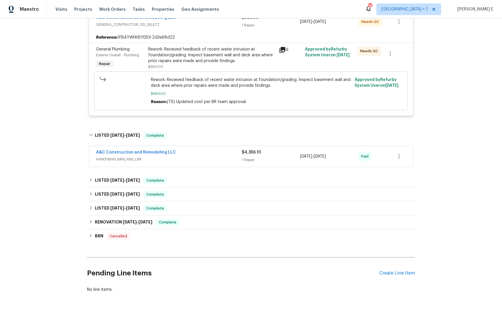
click at [212, 160] on span "HANDYMAN, BRN_AND_LRR" at bounding box center [169, 159] width 146 height 6
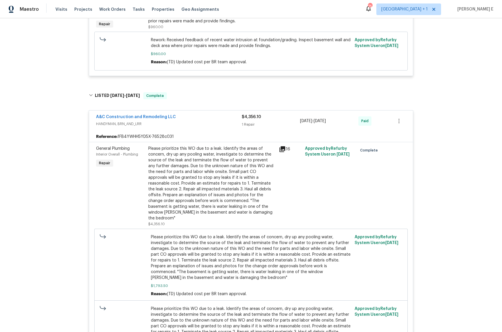
scroll to position [161, 0]
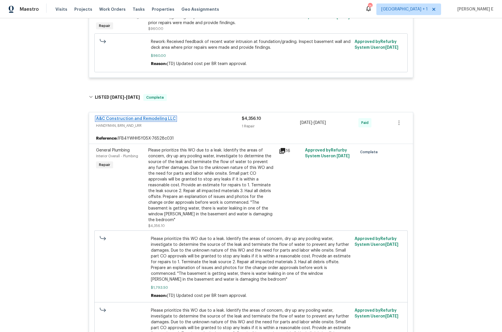
click at [156, 119] on link "A&C Construction and Remodeling LLC" at bounding box center [136, 119] width 80 height 4
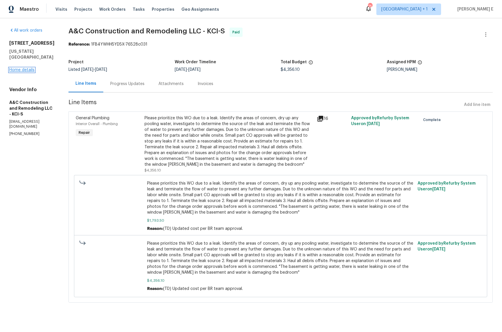
click at [27, 68] on link "Home details" at bounding box center [21, 70] width 25 height 4
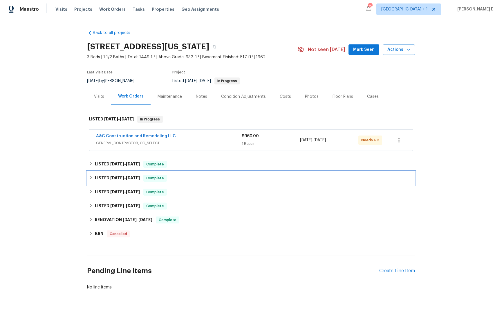
click at [112, 184] on div "LISTED 2/28/25 - 5/19/25 Complete" at bounding box center [251, 178] width 328 height 14
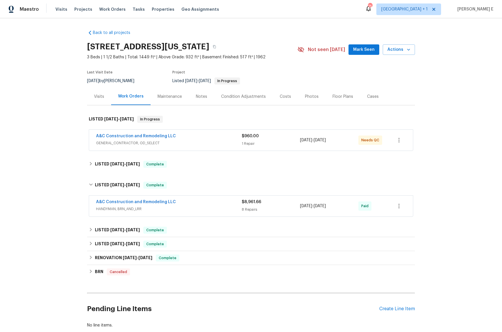
click at [170, 101] on div "Maintenance" at bounding box center [170, 96] width 38 height 17
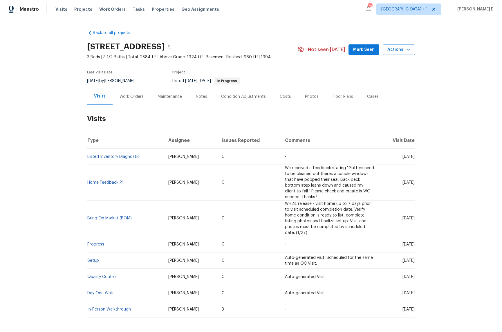
click at [131, 94] on div "Work Orders" at bounding box center [131, 97] width 24 height 6
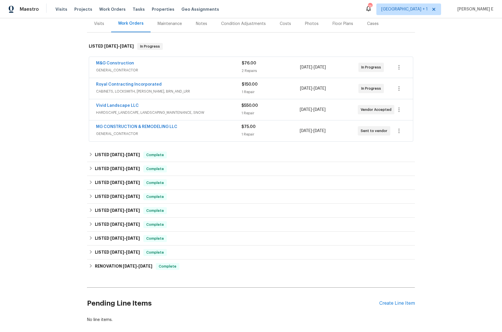
scroll to position [74, 0]
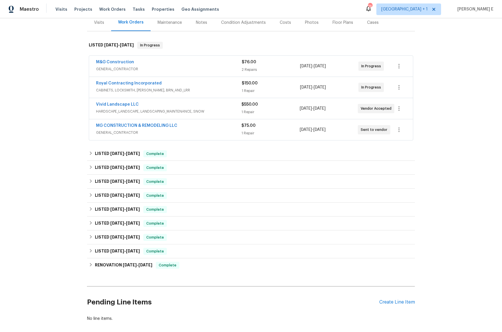
click at [202, 61] on div "M&G Construction" at bounding box center [169, 62] width 146 height 7
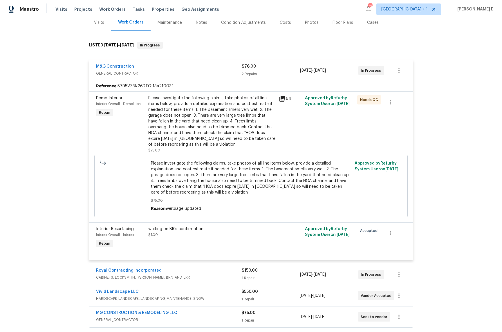
scroll to position [150, 0]
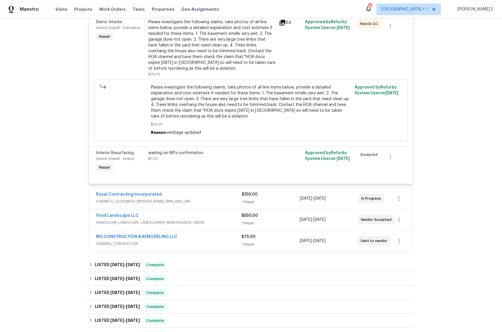
click at [184, 195] on div "Royal Contracting Incorporated" at bounding box center [169, 194] width 146 height 7
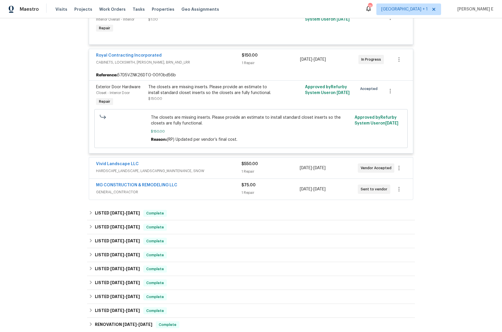
scroll to position [289, 0]
click at [191, 162] on div "Vivid Landscape LLC" at bounding box center [168, 164] width 145 height 7
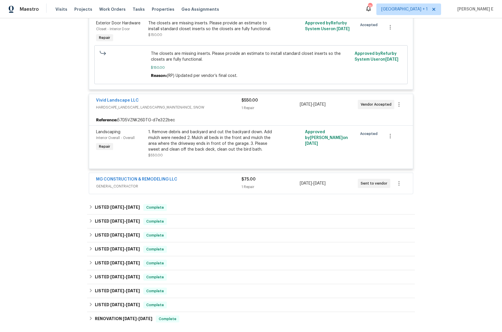
scroll to position [354, 0]
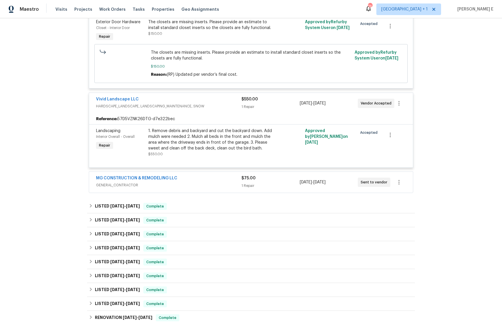
click at [197, 177] on div "MG CONSTRUCTION & REMODELING LLC" at bounding box center [168, 178] width 145 height 7
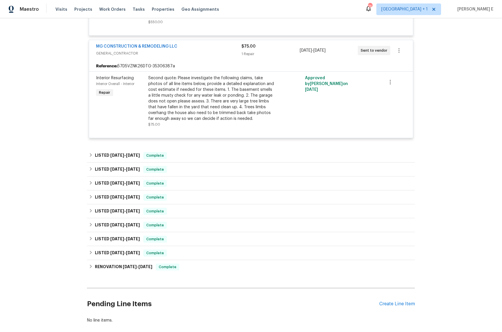
scroll to position [490, 0]
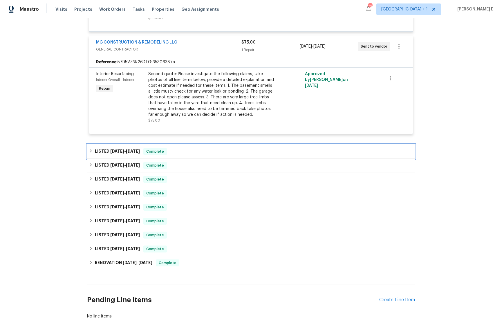
click at [123, 154] on h6 "LISTED [DATE] - [DATE]" at bounding box center [117, 151] width 45 height 7
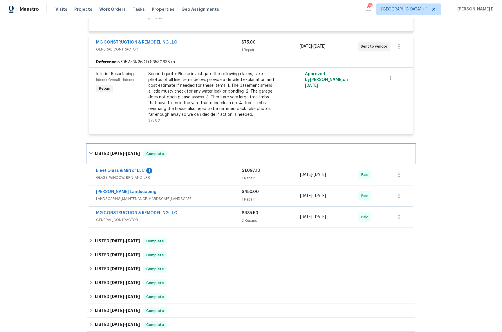
scroll to position [503, 0]
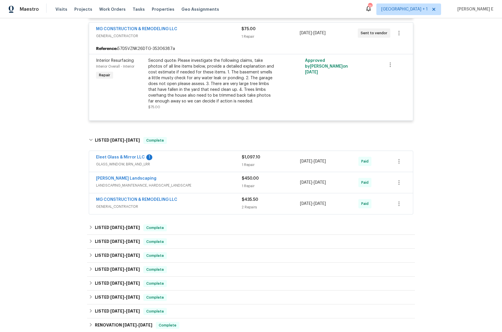
click at [186, 161] on div "Eleet Glass & Mirror LLC 1" at bounding box center [169, 157] width 146 height 7
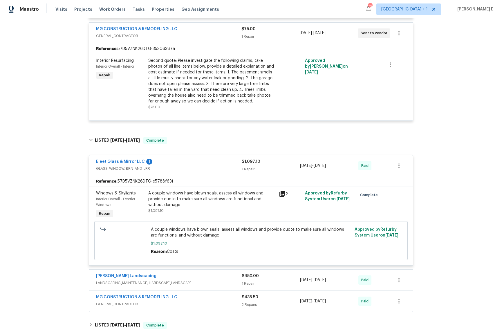
click at [175, 170] on span "GLASS_WINDOW, BRN_AND_LRR" at bounding box center [169, 169] width 146 height 6
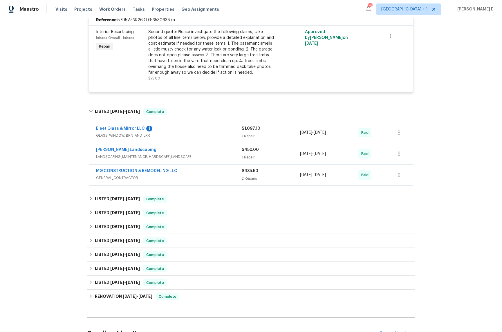
click at [173, 130] on div "Eleet Glass & Mirror LLC 1" at bounding box center [169, 129] width 146 height 7
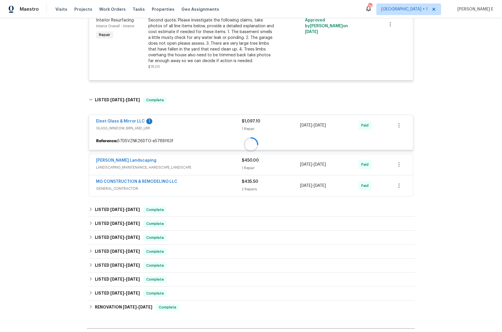
scroll to position [547, 0]
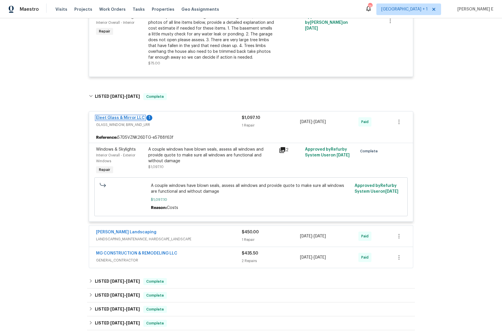
click at [128, 119] on link "Eleet Glass & Mirror LLC" at bounding box center [120, 118] width 49 height 4
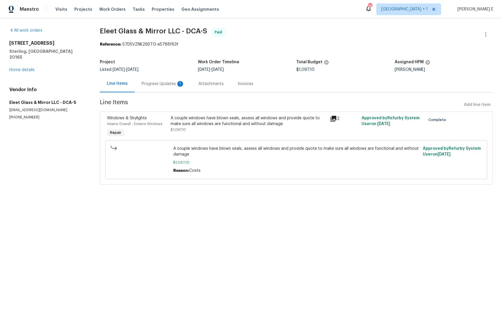
click at [163, 86] on div "Progress Updates 1" at bounding box center [163, 84] width 43 height 6
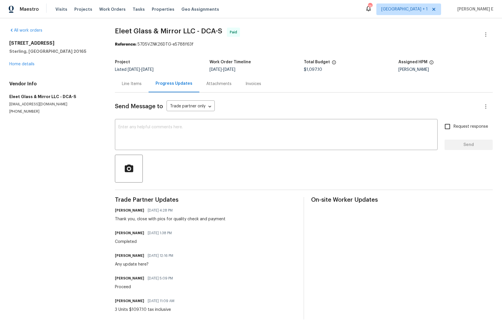
click at [116, 93] on div "Send Message to Trade partner only Trade partner only ​ x ​ Request response Se…" at bounding box center [304, 206] width 378 height 227
click at [132, 85] on div "Line Items" at bounding box center [132, 84] width 20 height 6
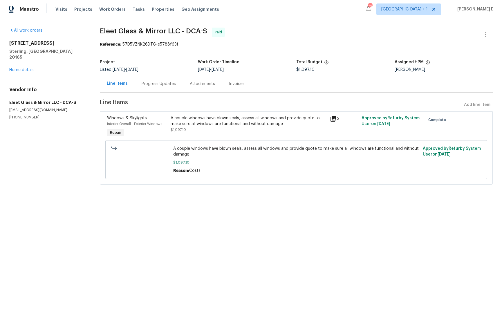
click at [195, 133] on div "A couple windows have blown seals, assess all windows and provide quote to make…" at bounding box center [248, 126] width 159 height 27
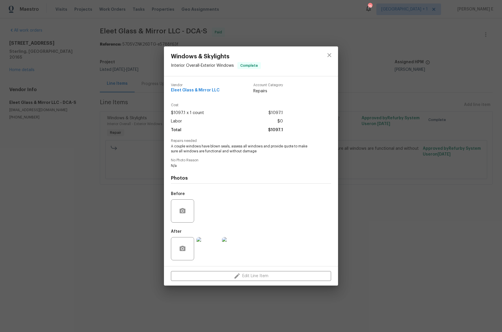
click at [205, 259] on img at bounding box center [207, 248] width 23 height 23
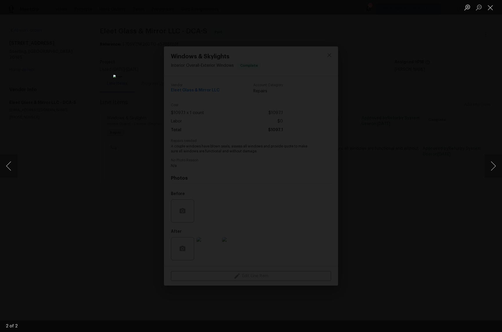
click at [387, 103] on div "Lightbox" at bounding box center [251, 166] width 502 height 332
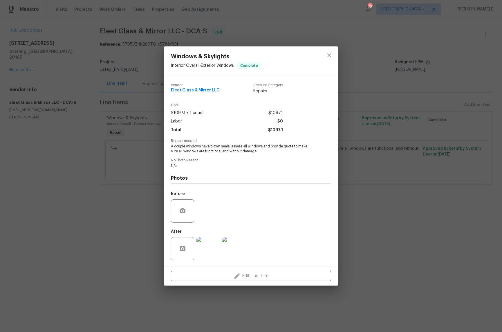
click at [387, 103] on div "Windows & Skylights Interior Overall - Exterior Windows Complete Vendor Eleet G…" at bounding box center [251, 166] width 502 height 332
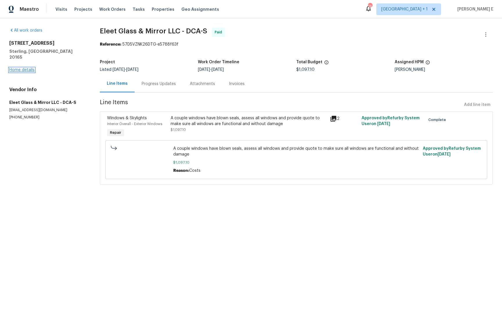
click at [19, 68] on link "Home details" at bounding box center [21, 70] width 25 height 4
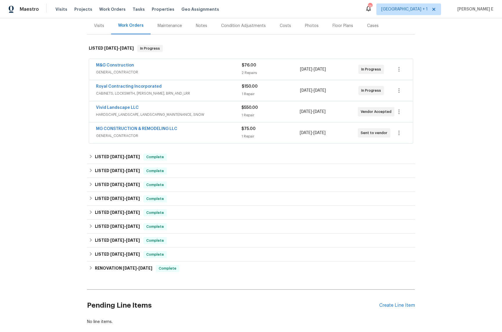
scroll to position [67, 0]
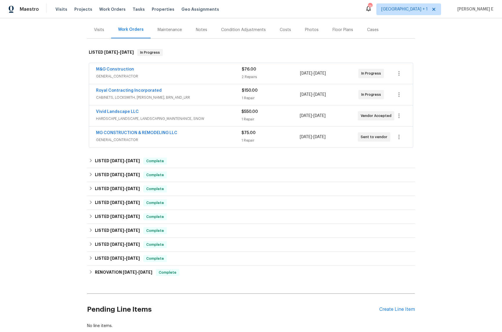
click at [204, 95] on span "CABINETS, LOCKSMITH, HANDYMAN, BRN_AND_LRR" at bounding box center [169, 98] width 146 height 6
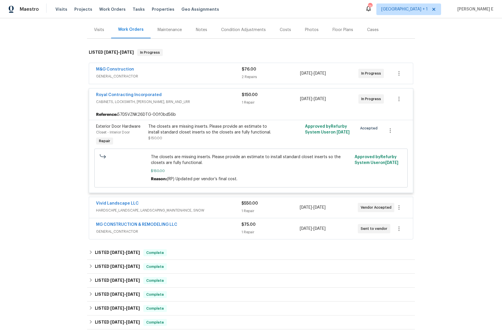
click at [196, 100] on span "CABINETS, LOCKSMITH, HANDYMAN, BRN_AND_LRR" at bounding box center [169, 102] width 146 height 6
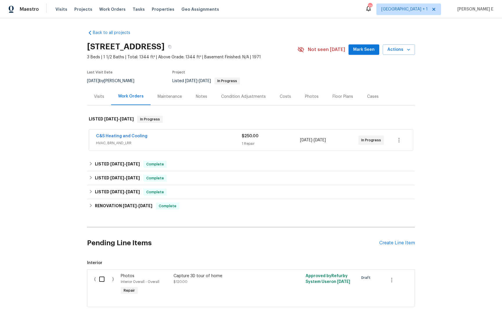
click at [164, 142] on span "HVAC, BRN_AND_LRR" at bounding box center [169, 143] width 146 height 6
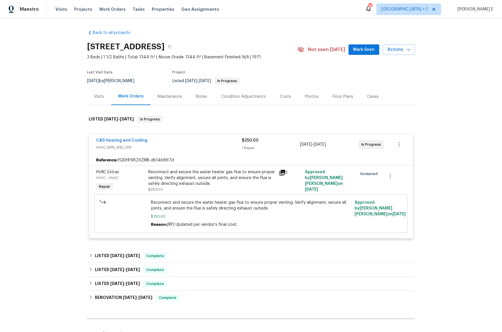
scroll to position [19, 0]
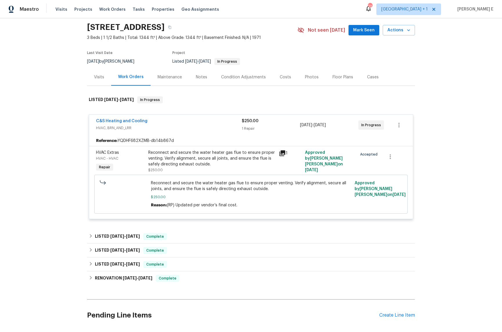
click at [177, 72] on div "Maintenance" at bounding box center [170, 76] width 38 height 17
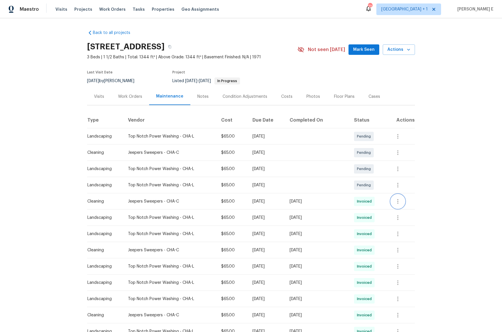
click at [400, 198] on icon "button" at bounding box center [397, 201] width 7 height 7
click at [402, 213] on li "View details" at bounding box center [412, 211] width 41 height 10
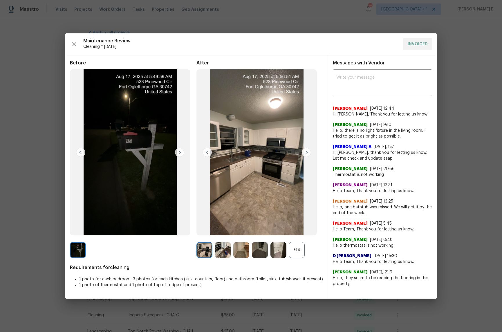
click at [293, 251] on div "+14" at bounding box center [297, 250] width 16 height 16
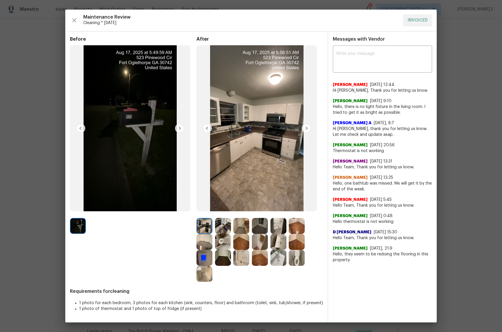
click at [241, 226] on img at bounding box center [241, 226] width 16 height 16
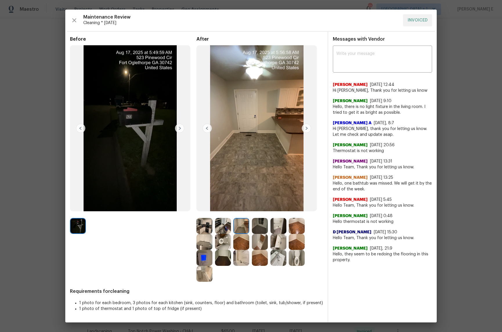
click at [205, 243] on img at bounding box center [204, 242] width 16 height 16
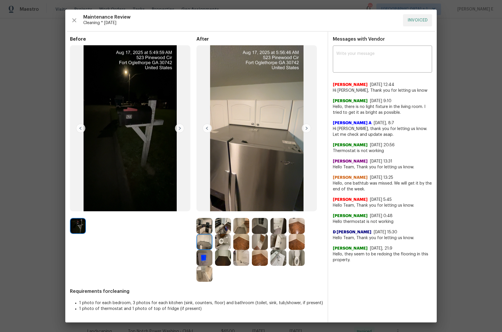
click at [260, 244] on img at bounding box center [260, 242] width 16 height 16
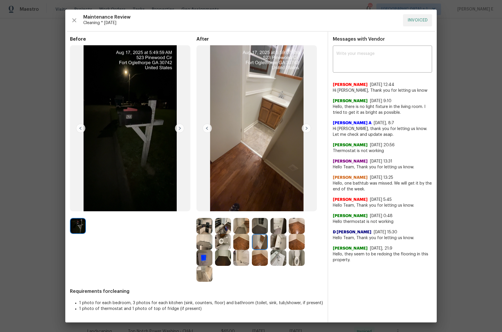
click at [277, 247] on img at bounding box center [278, 242] width 16 height 16
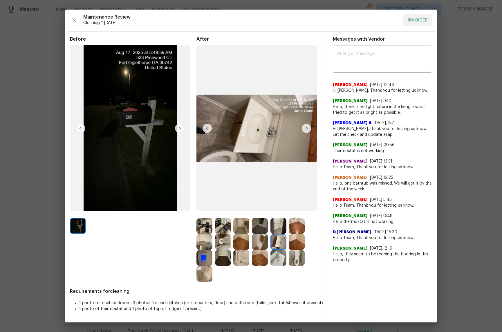
click at [213, 256] on div at bounding box center [205, 258] width 19 height 16
click at [226, 254] on img at bounding box center [223, 258] width 16 height 16
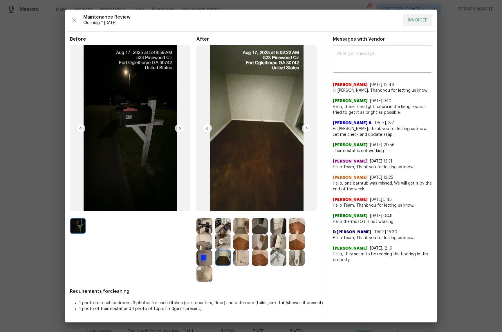
click at [242, 260] on img at bounding box center [241, 258] width 16 height 16
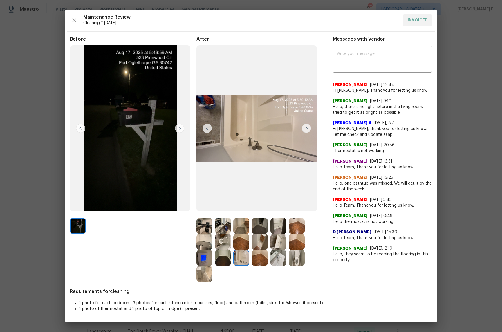
click at [198, 274] on img at bounding box center [204, 274] width 16 height 16
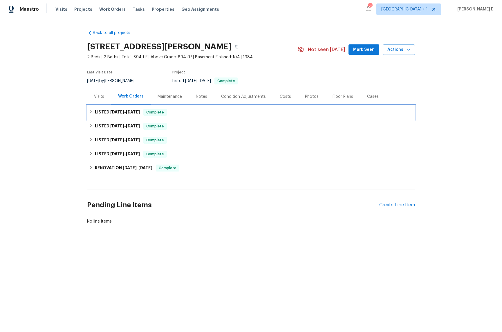
click at [110, 106] on div "LISTED [DATE] - [DATE] Complete" at bounding box center [251, 112] width 328 height 14
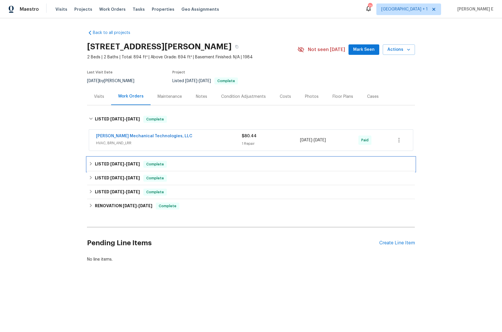
click at [114, 160] on div "LISTED [DATE] - [DATE] Complete" at bounding box center [251, 164] width 328 height 14
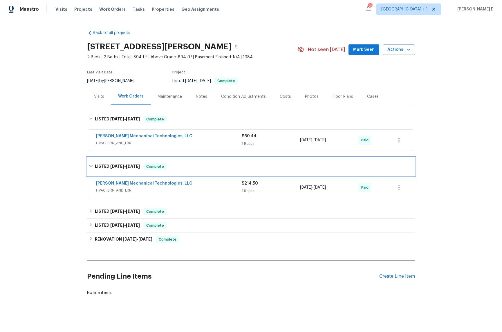
scroll to position [3, 0]
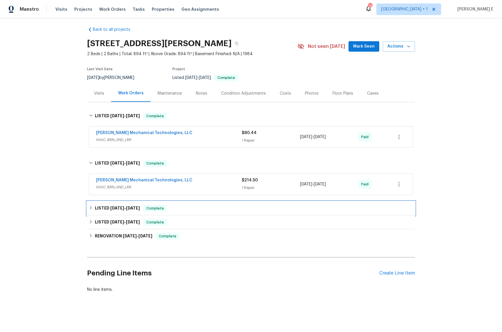
click at [105, 211] on h6 "LISTED [DATE] - [DATE]" at bounding box center [117, 208] width 45 height 7
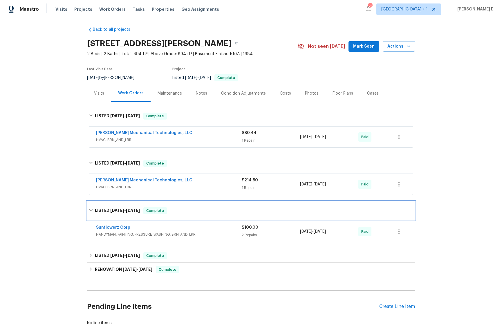
scroll to position [37, 0]
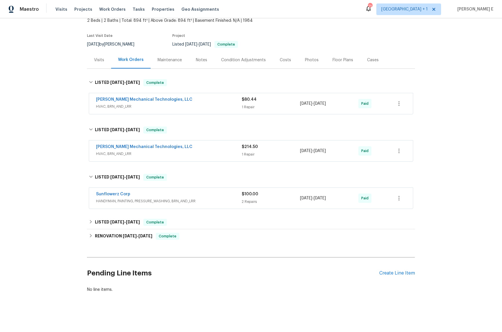
click at [138, 196] on div "Sunflowerz Corp" at bounding box center [169, 194] width 146 height 7
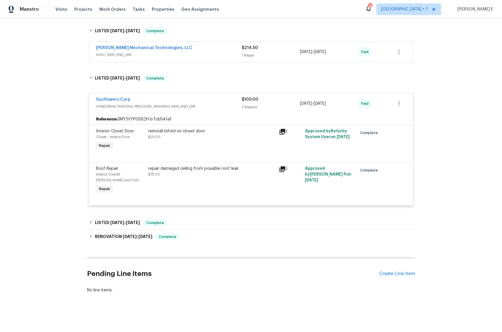
scroll to position [136, 0]
click at [119, 222] on span "[DATE]" at bounding box center [117, 222] width 14 height 4
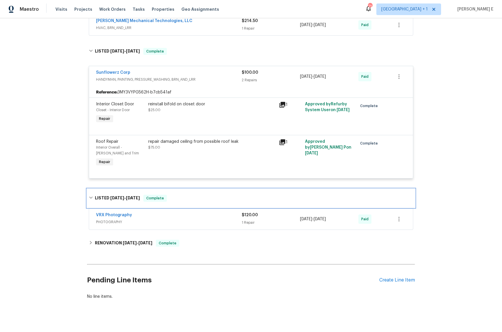
scroll to position [169, 0]
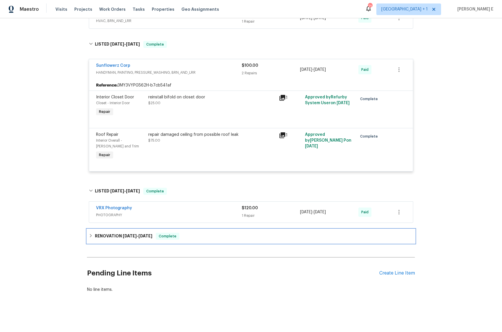
click at [128, 239] on h6 "RENOVATION [DATE] - [DATE]" at bounding box center [123, 236] width 57 height 7
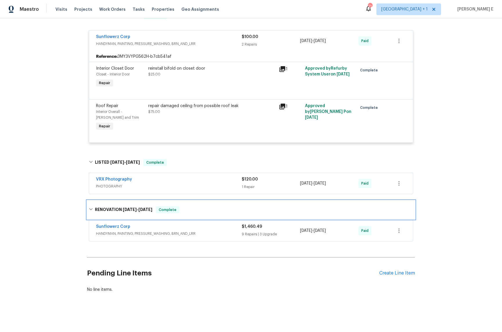
scroll to position [0, 0]
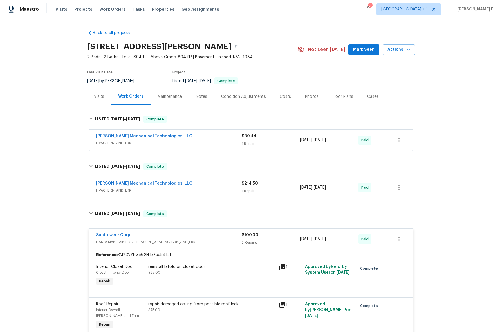
click at [170, 97] on div "Maintenance" at bounding box center [169, 97] width 24 height 6
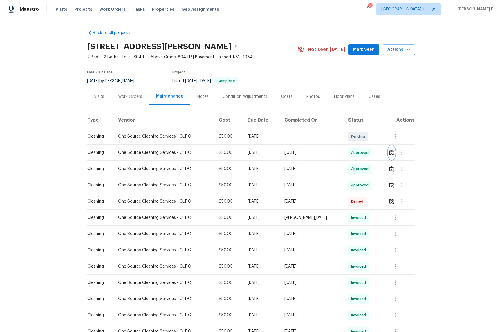
click at [390, 151] on img "button" at bounding box center [391, 153] width 5 height 6
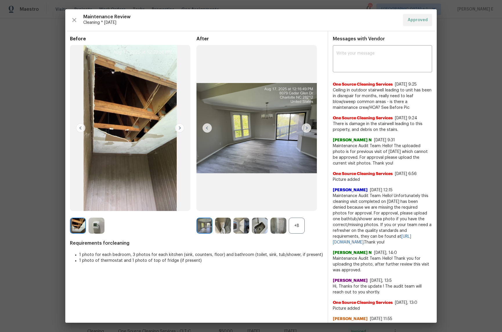
scroll to position [2, 0]
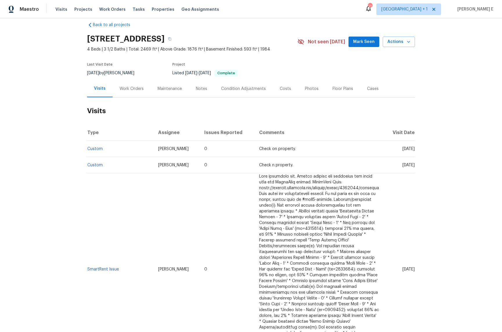
scroll to position [9, 0]
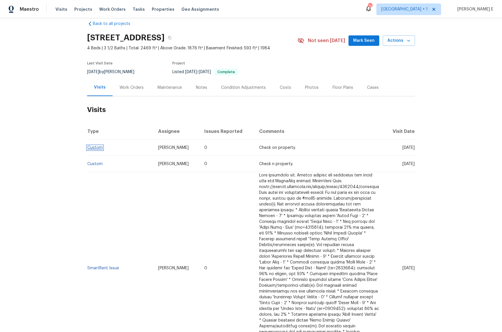
click at [97, 147] on link "Custom" at bounding box center [94, 148] width 15 height 4
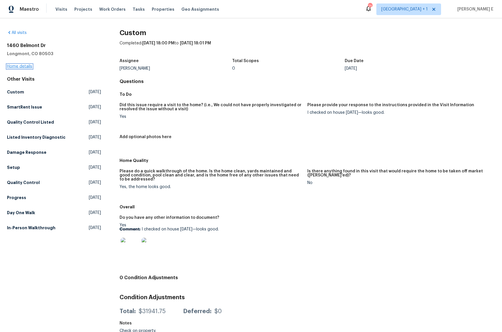
click at [30, 67] on link "Home details" at bounding box center [19, 66] width 25 height 4
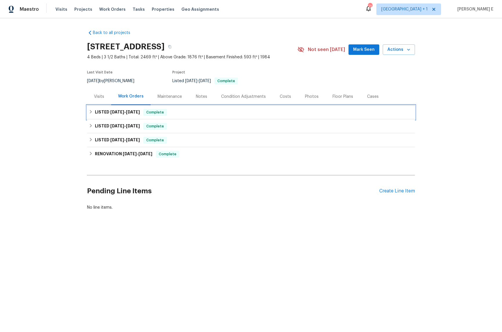
click at [126, 112] on span "[DATE] - [DATE]" at bounding box center [125, 112] width 30 height 4
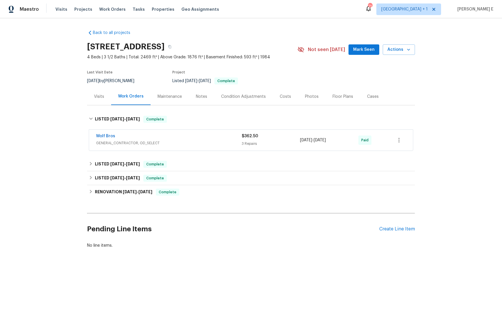
click at [158, 140] on span "GENERAL_CONTRACTOR, OD_SELECT" at bounding box center [169, 143] width 146 height 6
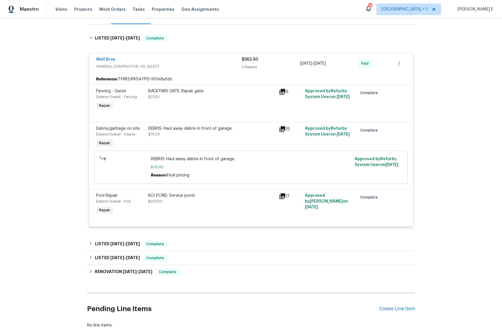
scroll to position [117, 0]
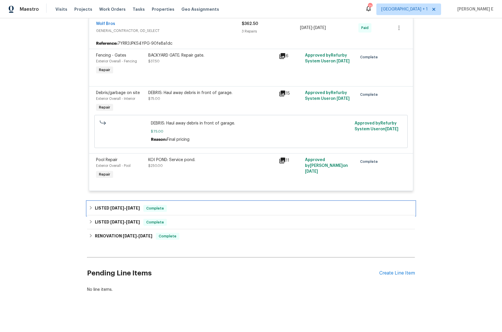
click at [124, 207] on span "[DATE]" at bounding box center [117, 208] width 14 height 4
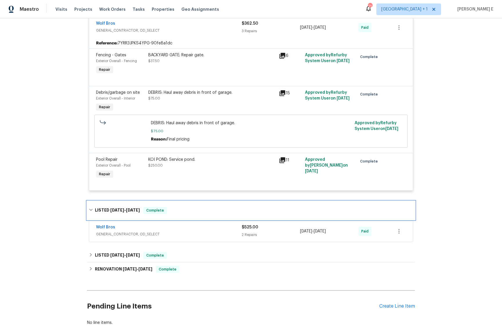
scroll to position [150, 0]
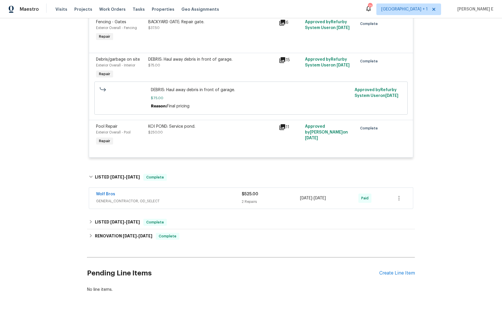
click at [132, 190] on div "Wolf Bros GENERAL_CONTRACTOR, OD_SELECT $525.00 2 Repairs [DATE] - [DATE] Paid" at bounding box center [251, 198] width 324 height 21
click at [127, 195] on div "Wolf Bros" at bounding box center [169, 194] width 146 height 7
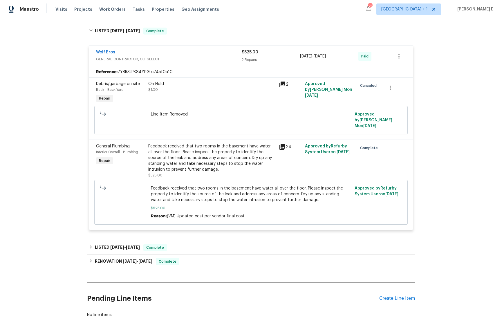
scroll to position [316, 0]
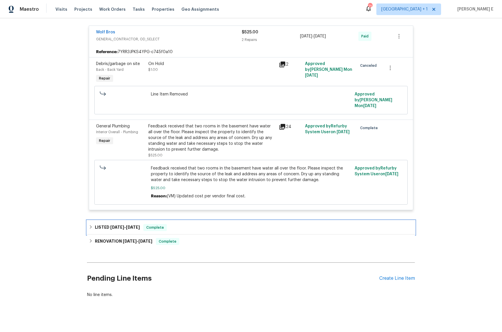
click at [101, 224] on h6 "LISTED [DATE] - [DATE]" at bounding box center [117, 227] width 45 height 7
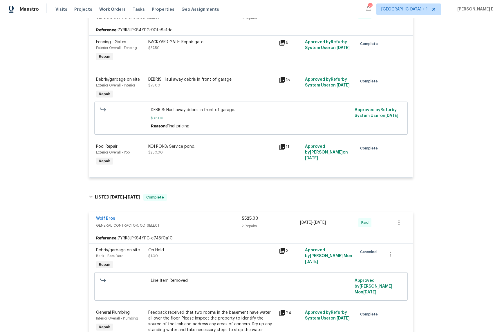
scroll to position [0, 0]
